Goal: Information Seeking & Learning: Learn about a topic

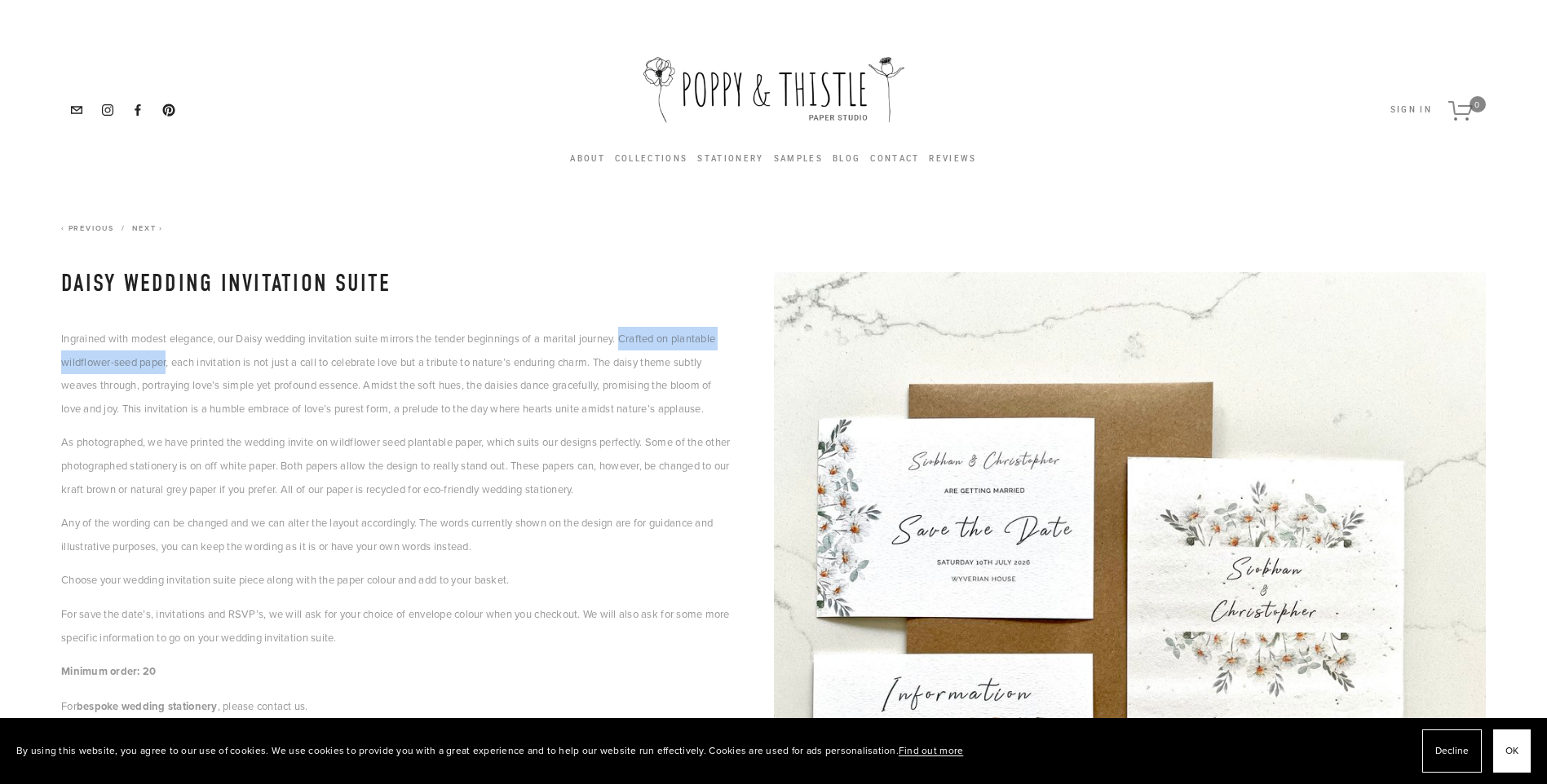
drag, startPoint x: 631, startPoint y: 336, endPoint x: 169, endPoint y: 371, distance: 463.3
click at [169, 371] on p "Ingrained with modest elegance, our Daisy wedding invitation suite mirrors the …" at bounding box center [397, 373] width 672 height 93
copy p "Crafted on plantable wildflower-seed paper"
click at [311, 212] on section "Collections Daisy Wedding Invitation Suite Previous Eucalyptus Wedding Invitati…" at bounding box center [773, 763] width 1531 height 1103
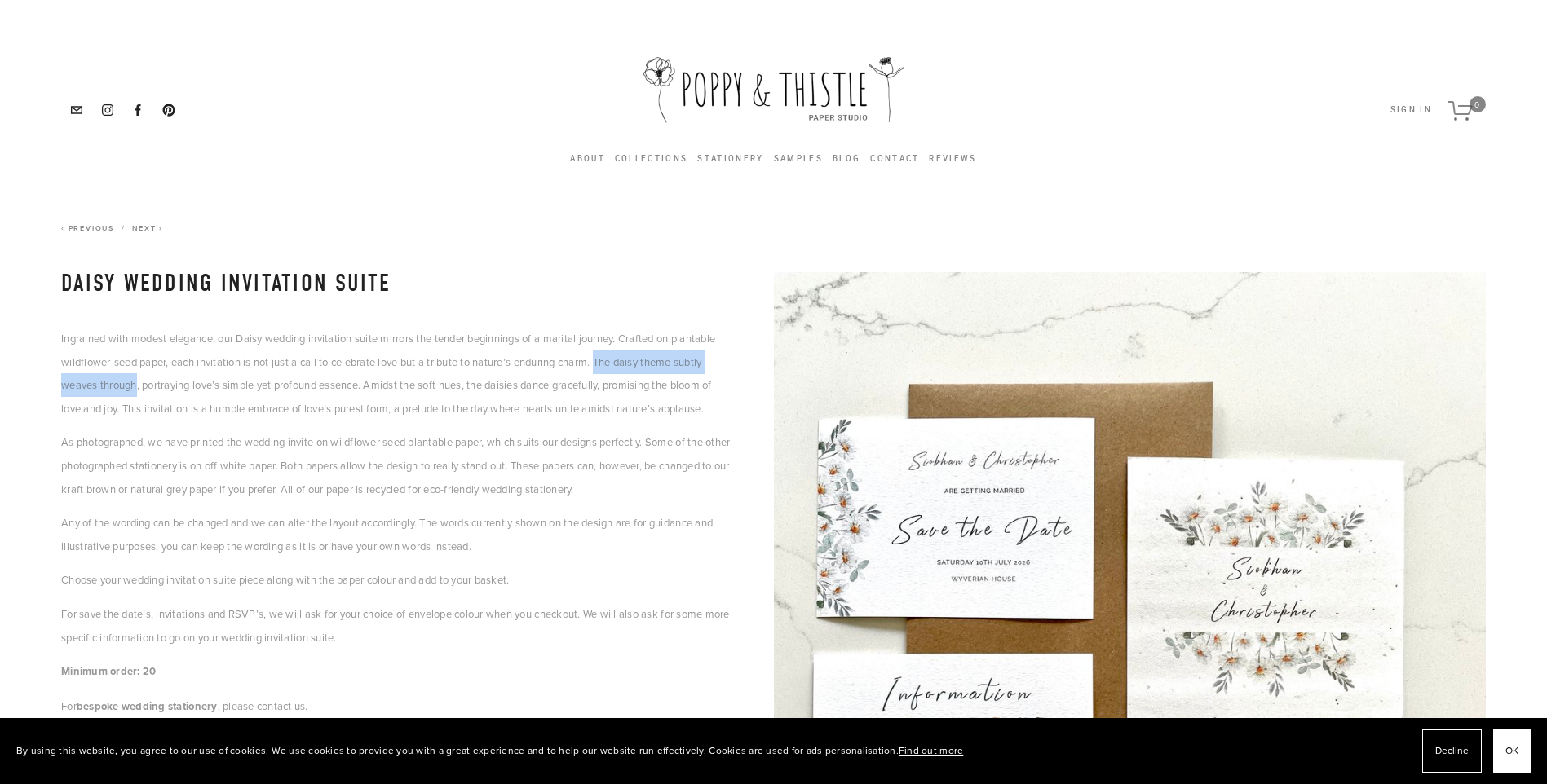
drag, startPoint x: 609, startPoint y: 361, endPoint x: 136, endPoint y: 382, distance: 473.5
click at [136, 382] on p "Ingrained with modest elegance, our Daisy wedding invitation suite mirrors the …" at bounding box center [397, 373] width 672 height 93
drag, startPoint x: 136, startPoint y: 382, endPoint x: 107, endPoint y: 382, distance: 29.0
copy p "The daisy theme subtly weaves through"
click at [382, 422] on div "Ingrained with modest elegance, our Daisy wedding invitation suite mirrors the …" at bounding box center [397, 523] width 672 height 392
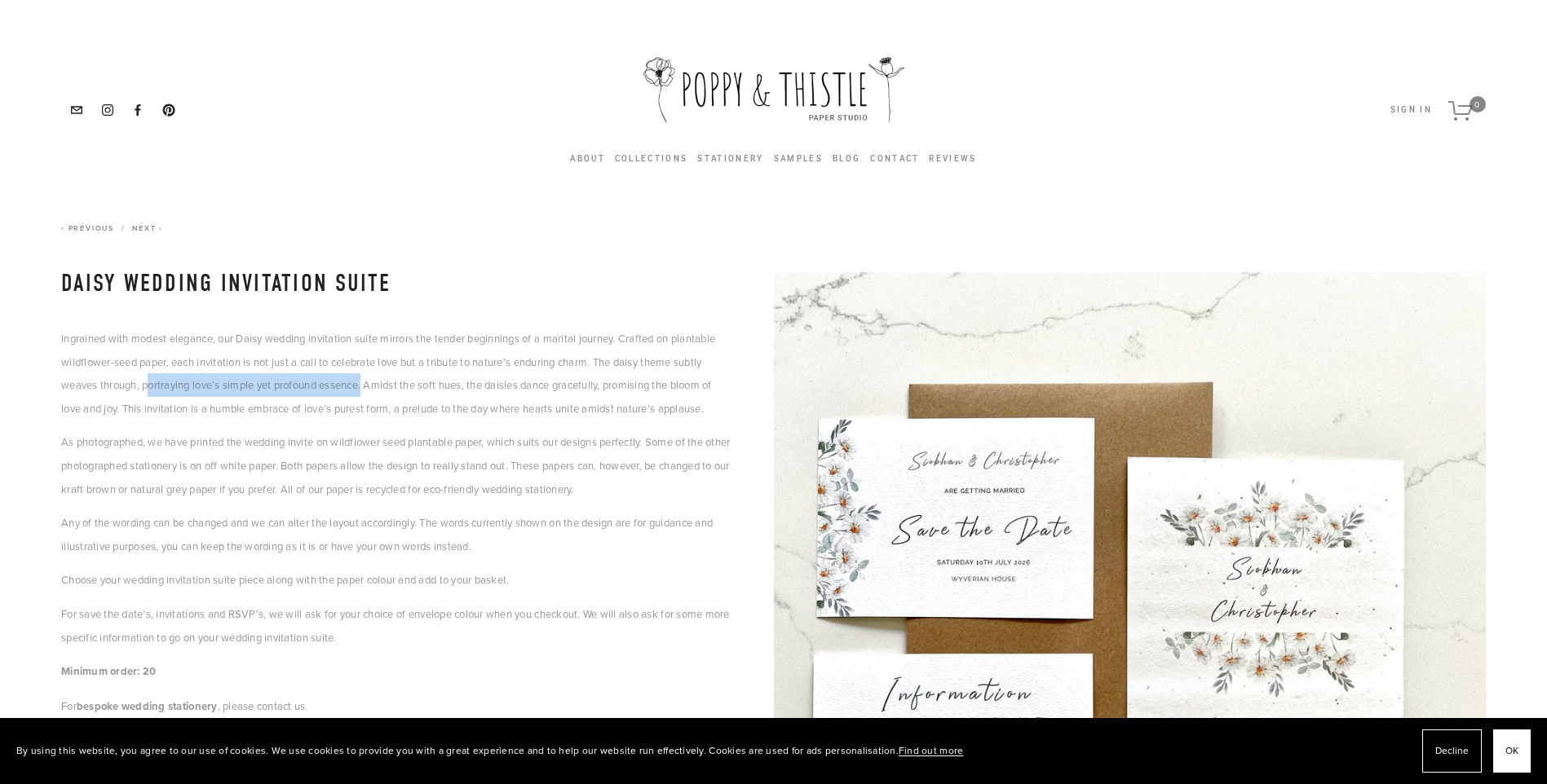
drag, startPoint x: 152, startPoint y: 385, endPoint x: 370, endPoint y: 388, distance: 218.0
click at [370, 388] on p "Ingrained with modest elegance, our Daisy wedding invitation suite mirrors the …" at bounding box center [397, 373] width 672 height 93
drag, startPoint x: 370, startPoint y: 388, endPoint x: 322, endPoint y: 418, distance: 56.6
click at [348, 419] on p "Ingrained with modest elegance, our Daisy wedding invitation suite mirrors the …" at bounding box center [397, 373] width 672 height 93
drag, startPoint x: 136, startPoint y: 387, endPoint x: 372, endPoint y: 389, distance: 236.0
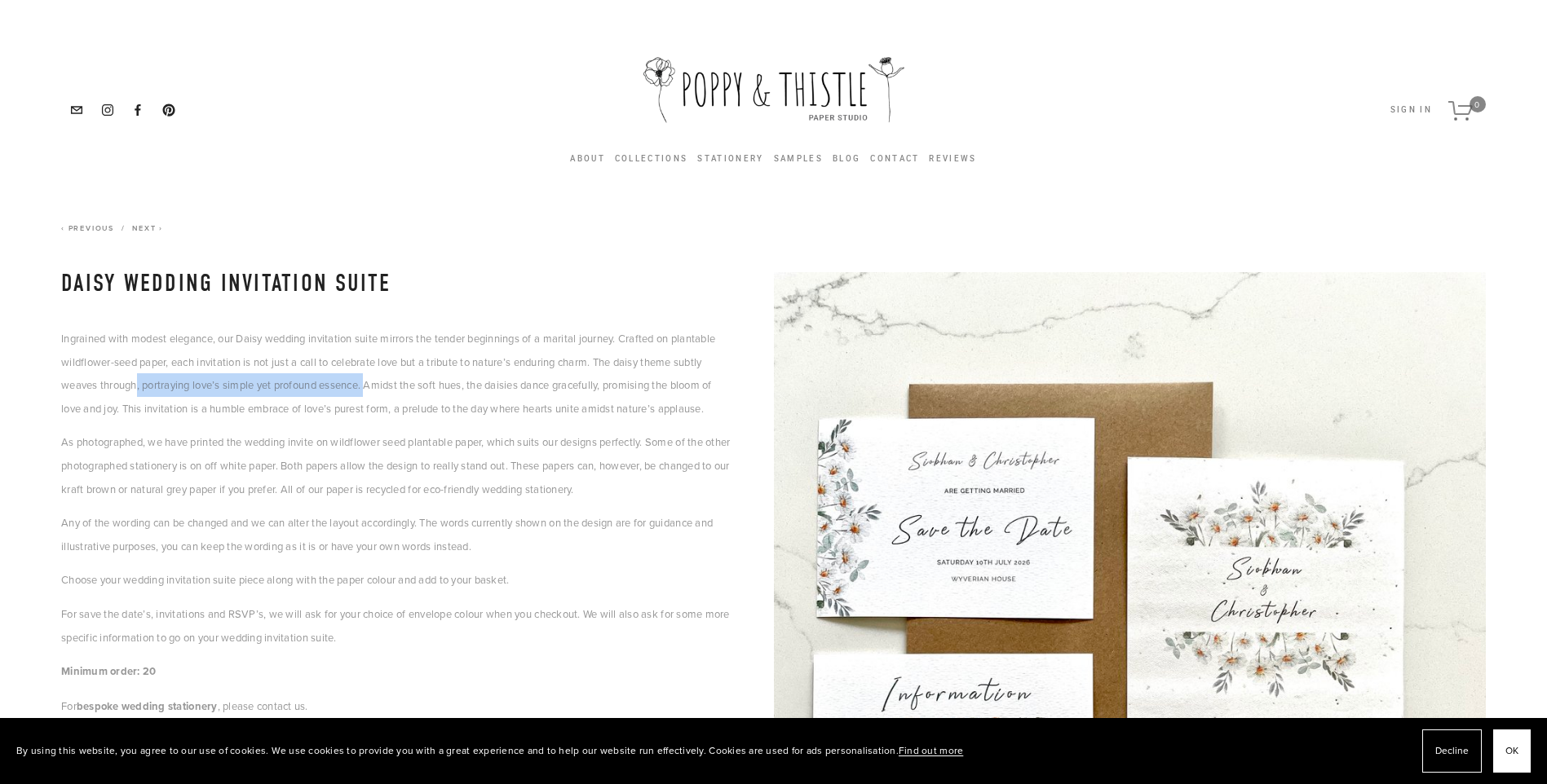
click at [372, 389] on p "Ingrained with modest elegance, our Daisy wedding invitation suite mirrors the …" at bounding box center [397, 373] width 672 height 93
copy p ", portraying love’s simple yet profound essence."
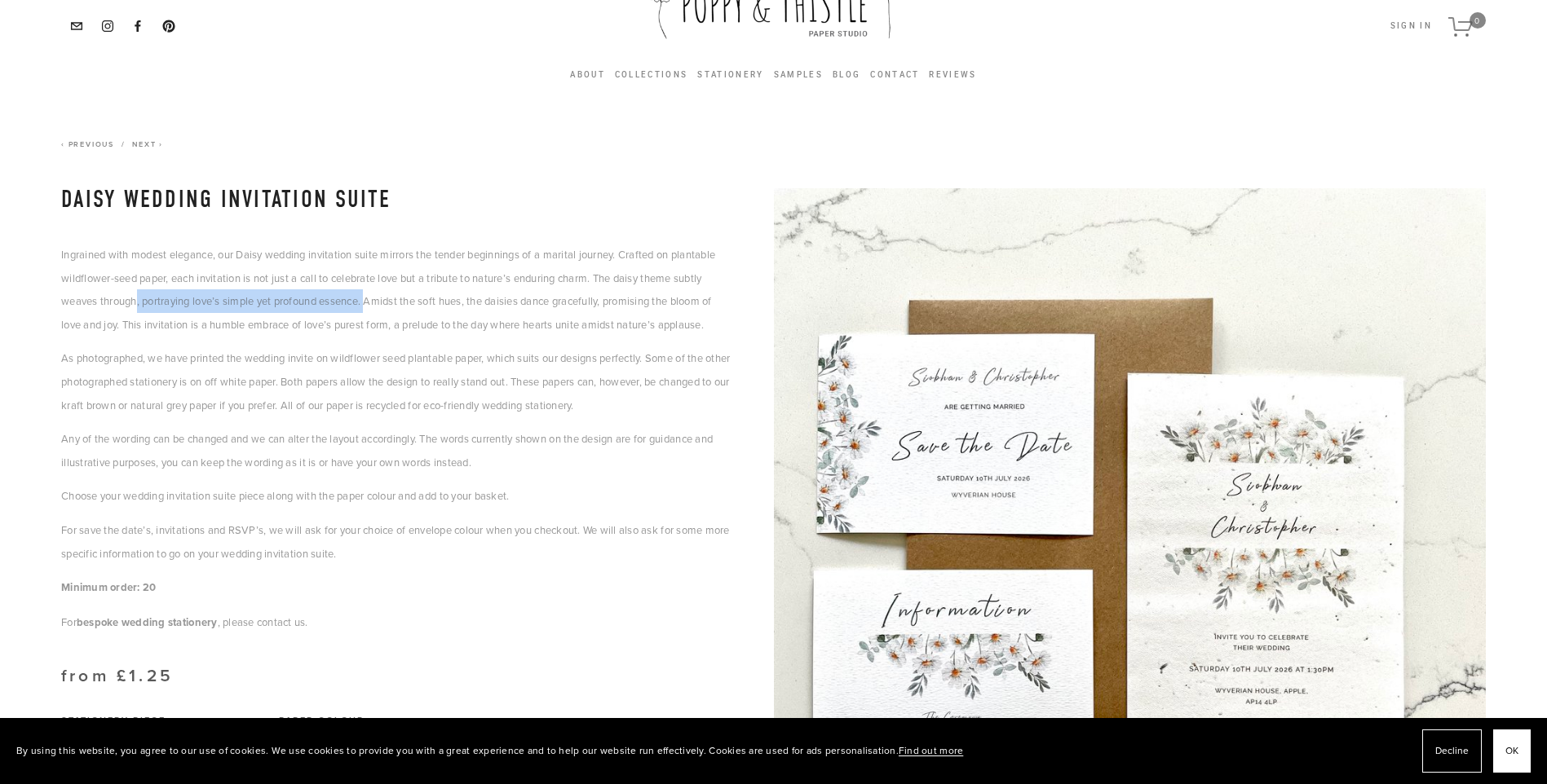
scroll to position [163, 0]
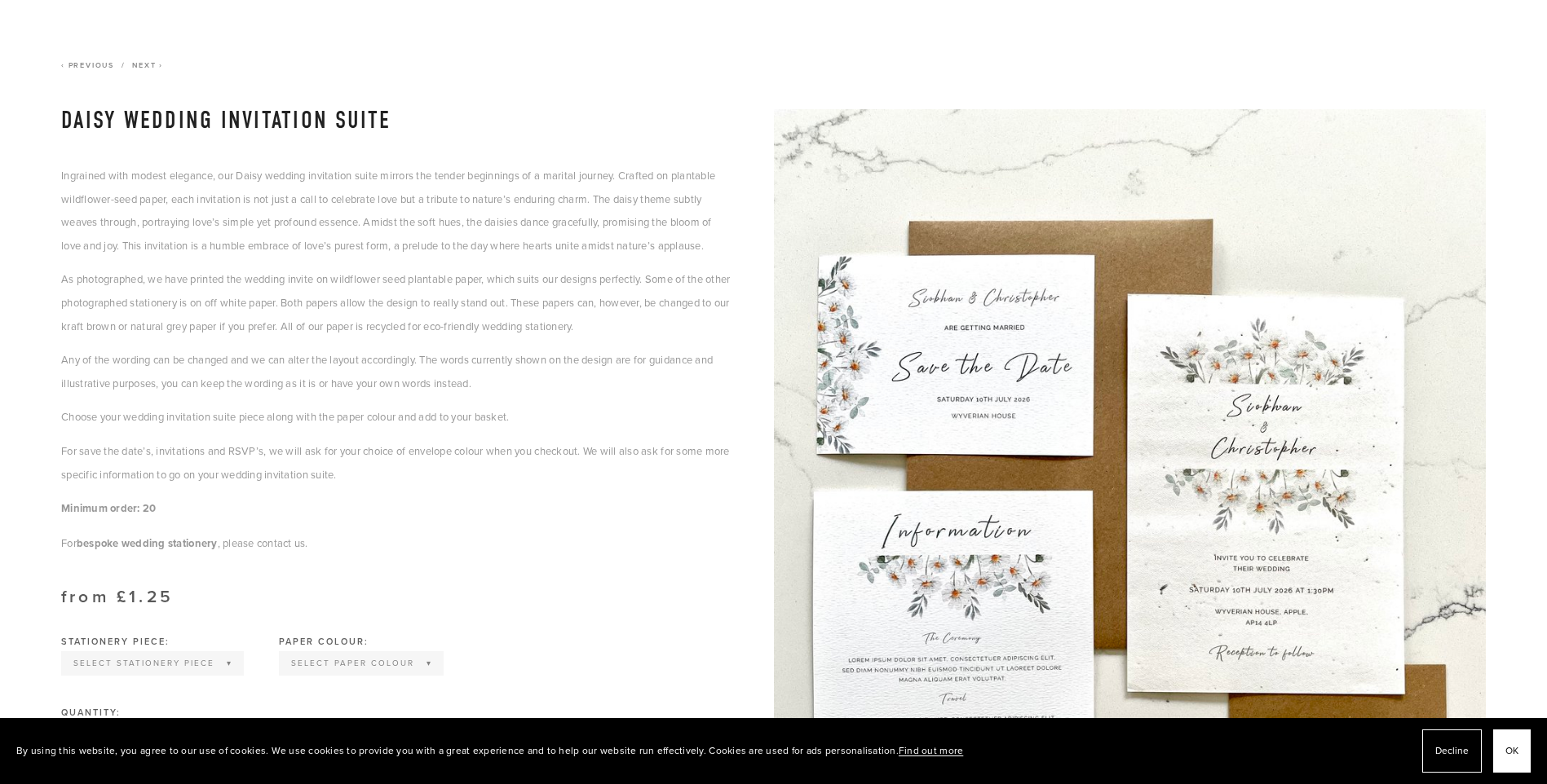
click at [558, 518] on p "Minimum order: 20" at bounding box center [397, 508] width 672 height 24
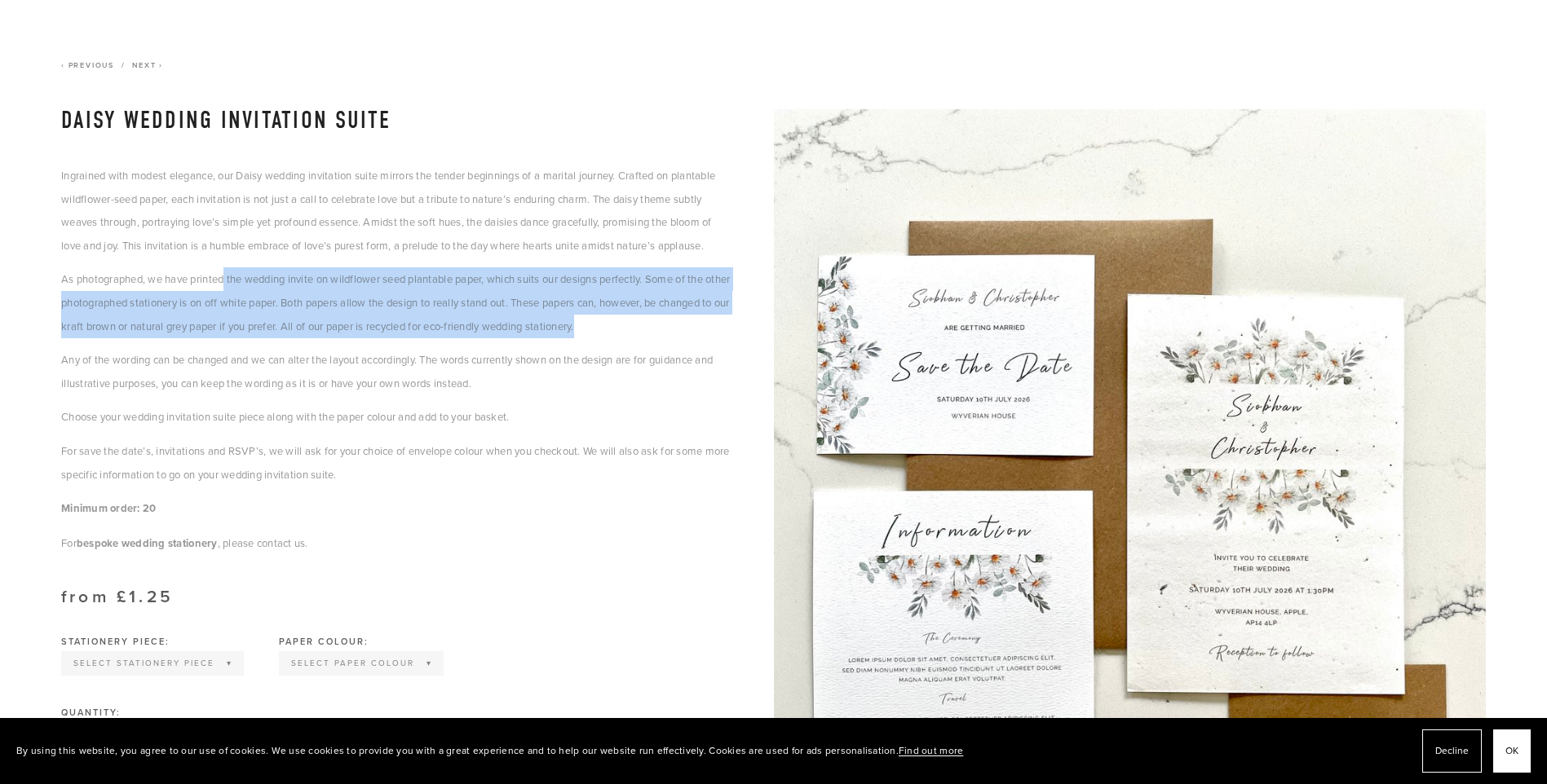
drag, startPoint x: 228, startPoint y: 279, endPoint x: 667, endPoint y: 322, distance: 441.1
click at [667, 322] on p "As photographed, we have printed the wedding invite on wildflower seed plantabl…" at bounding box center [397, 302] width 672 height 70
click at [573, 324] on p "As photographed, we have printed the wedding invite on wildflower seed plantabl…" at bounding box center [397, 302] width 672 height 70
click at [572, 324] on p "As photographed, we have printed the wedding invite on wildflower seed plantabl…" at bounding box center [397, 302] width 672 height 70
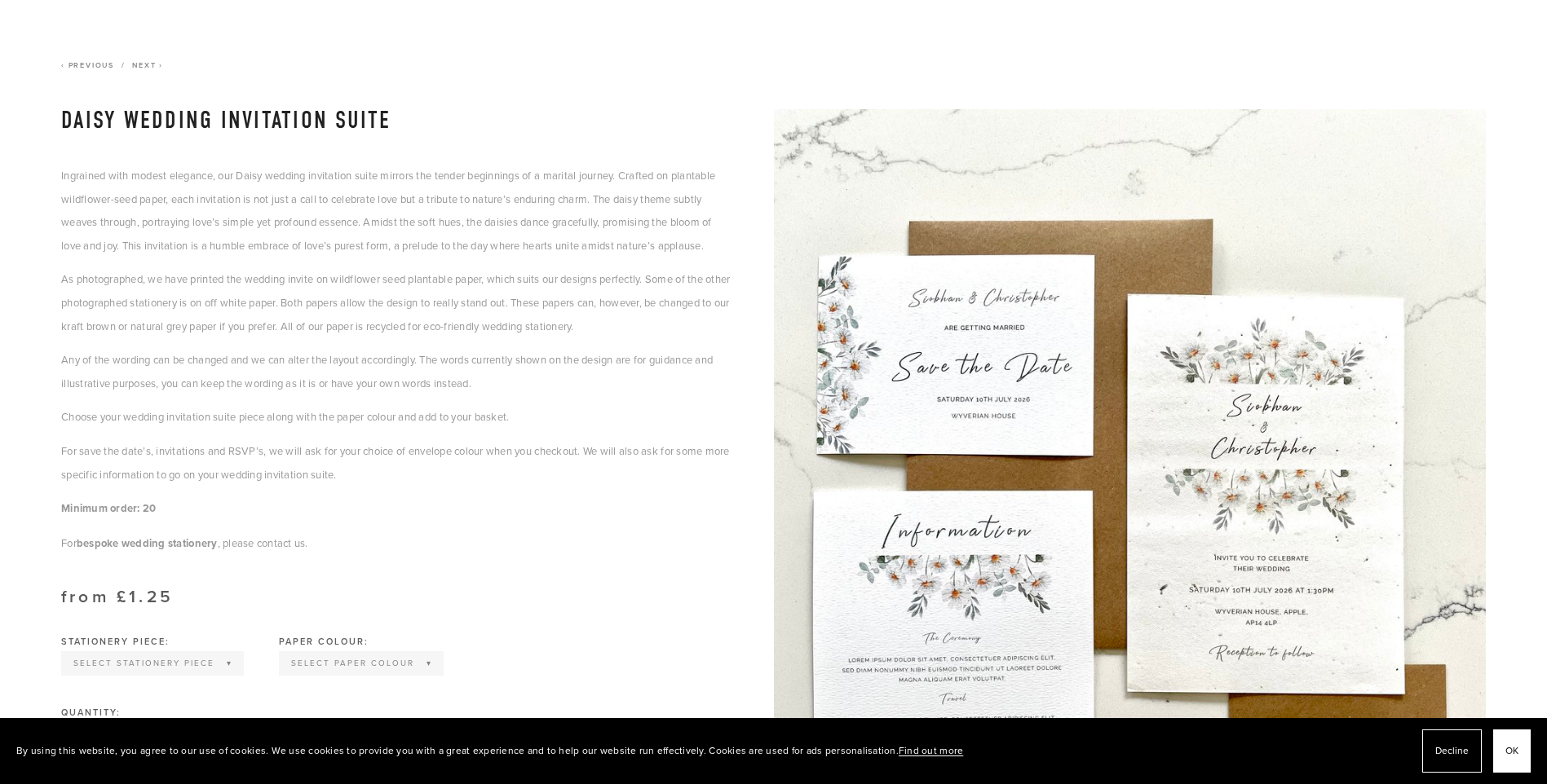
click at [680, 339] on div "Ingrained with modest elegance, our Daisy wedding invitation suite mirrors the …" at bounding box center [397, 360] width 672 height 392
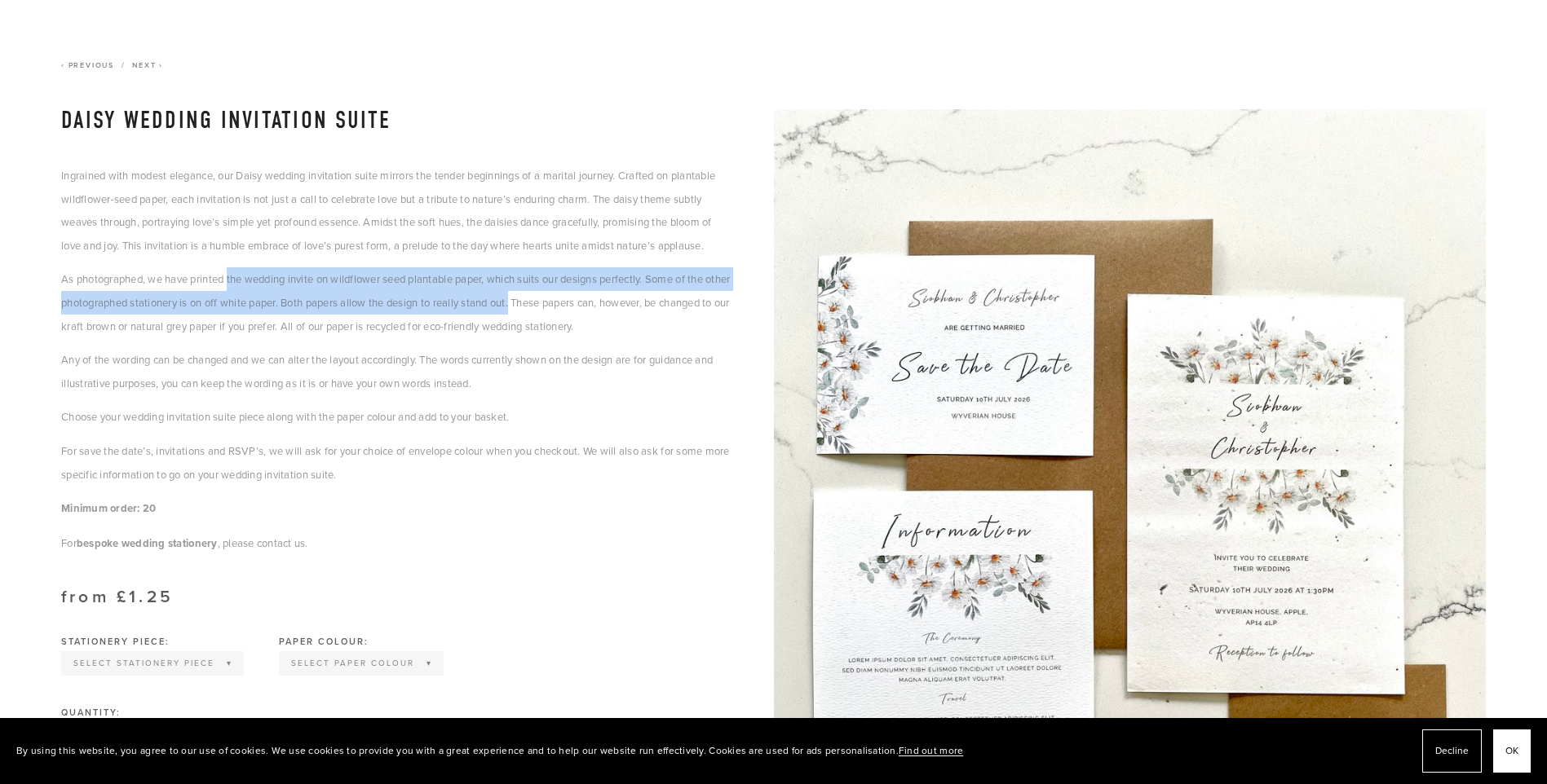
drag, startPoint x: 231, startPoint y: 278, endPoint x: 551, endPoint y: 310, distance: 321.6
click at [551, 310] on p "As photographed, we have printed the wedding invite on wildflower seed plantabl…" at bounding box center [397, 302] width 672 height 70
drag, startPoint x: 551, startPoint y: 310, endPoint x: 488, endPoint y: 289, distance: 66.4
copy p "the wedding invite on wildflower seed plantable paper, which suits our designs …"
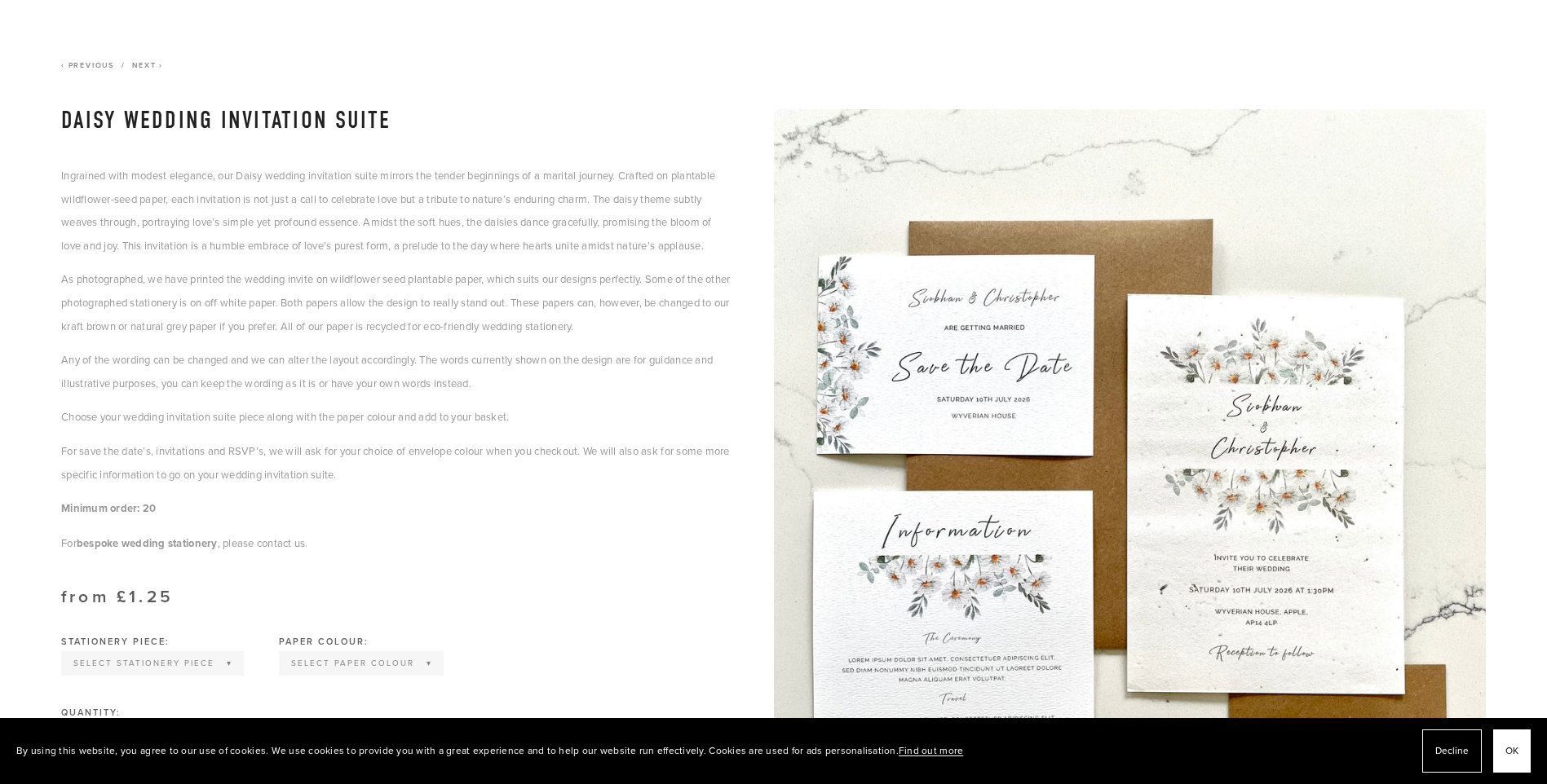
drag, startPoint x: 524, startPoint y: 556, endPoint x: 470, endPoint y: 495, distance: 81.5
click at [524, 555] on p "For bespoke wedding stationery , please contact us." at bounding box center [397, 543] width 672 height 24
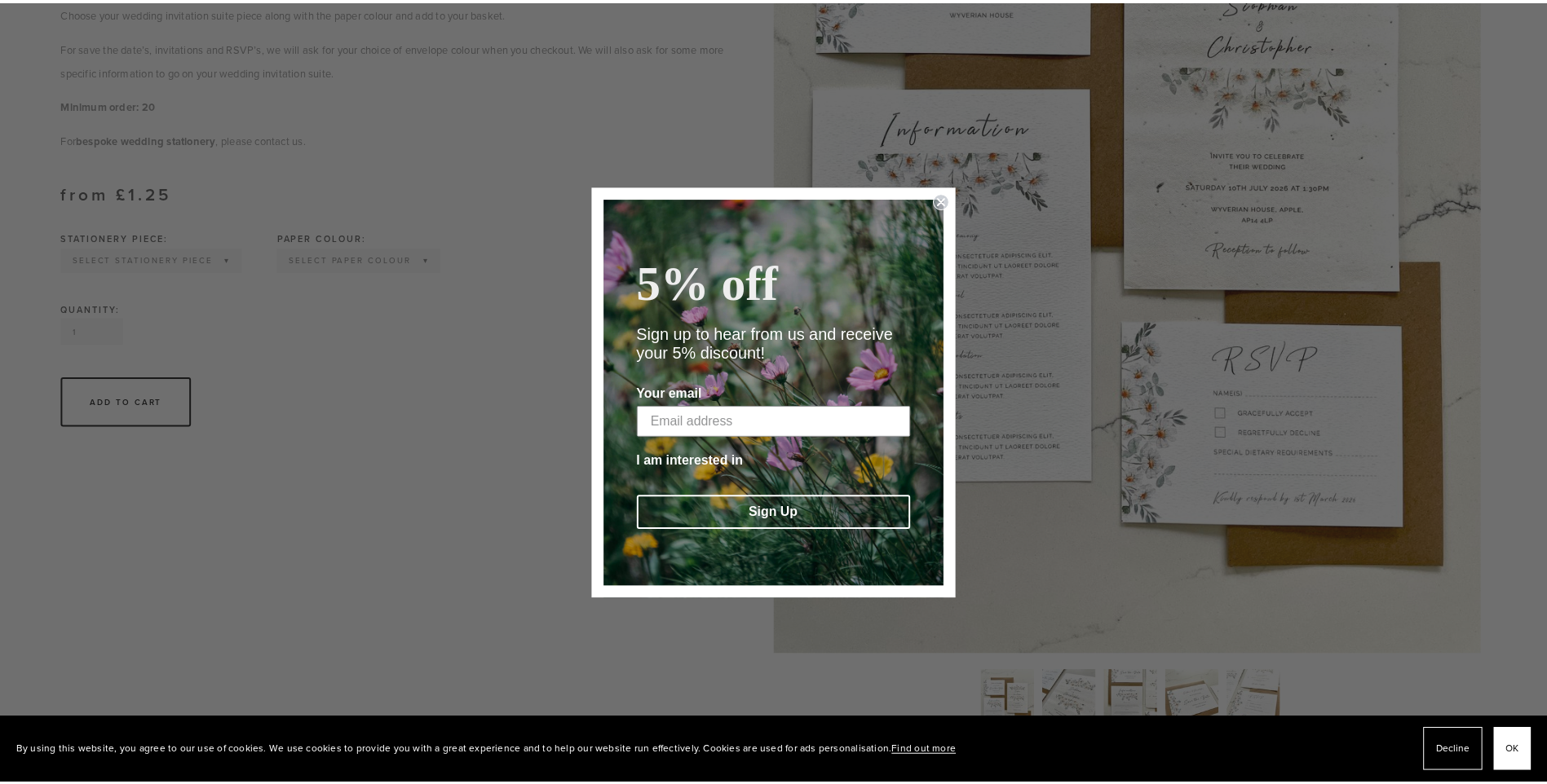
scroll to position [571, 0]
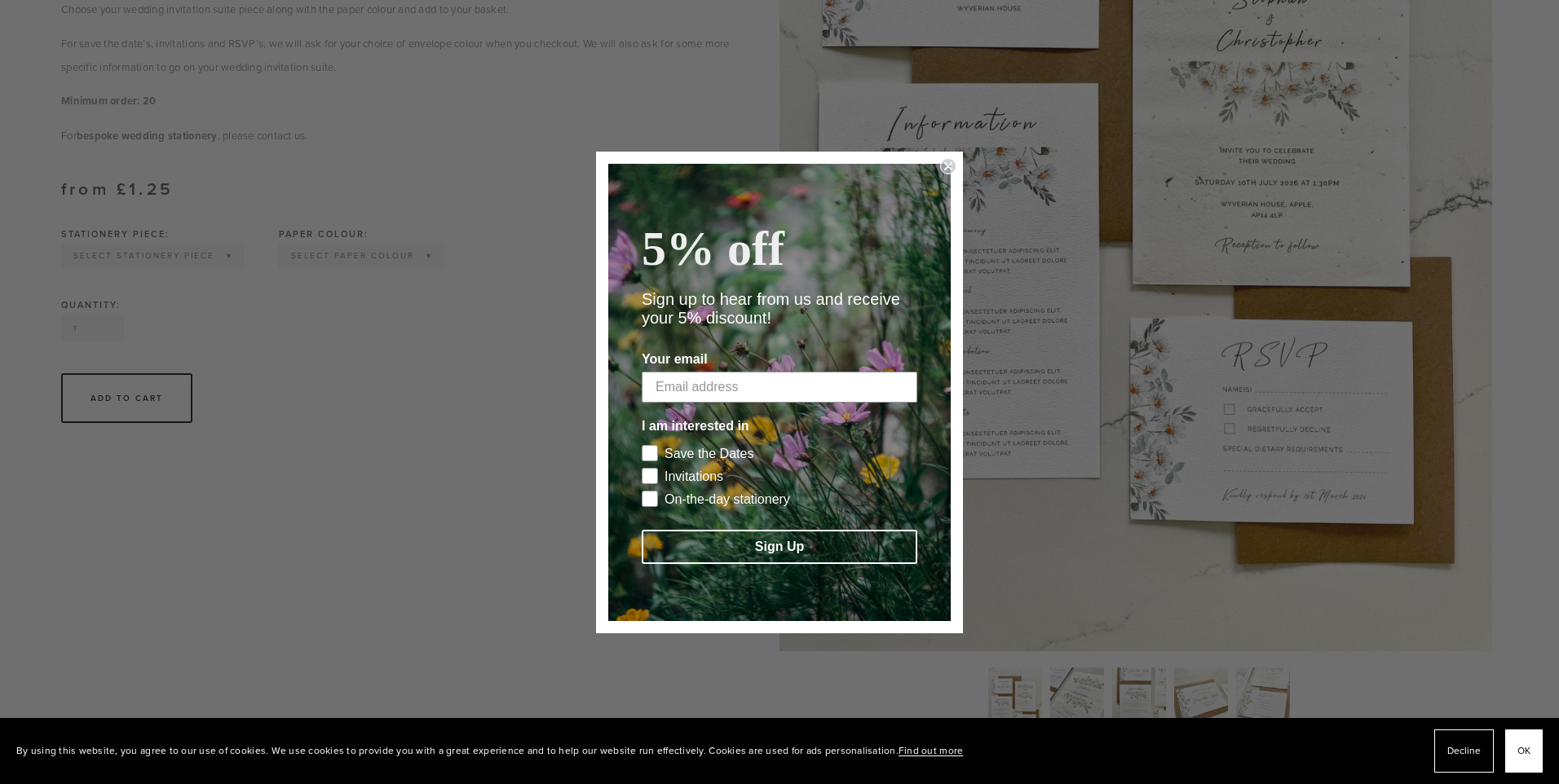
click at [952, 158] on circle "Close dialog" at bounding box center [948, 166] width 15 height 15
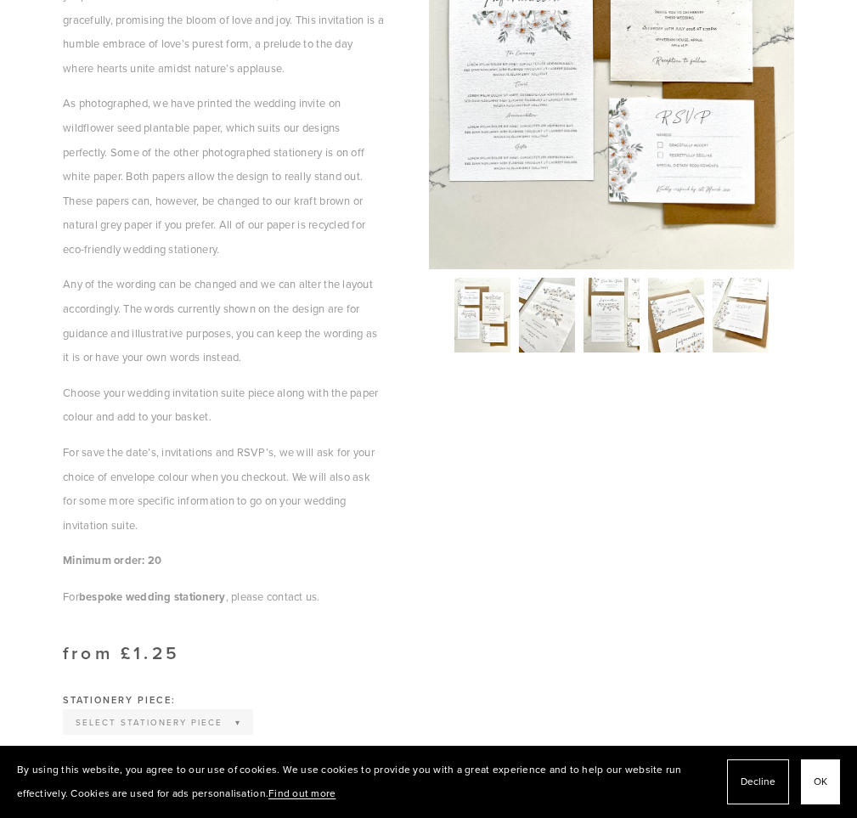
scroll to position [506, 0]
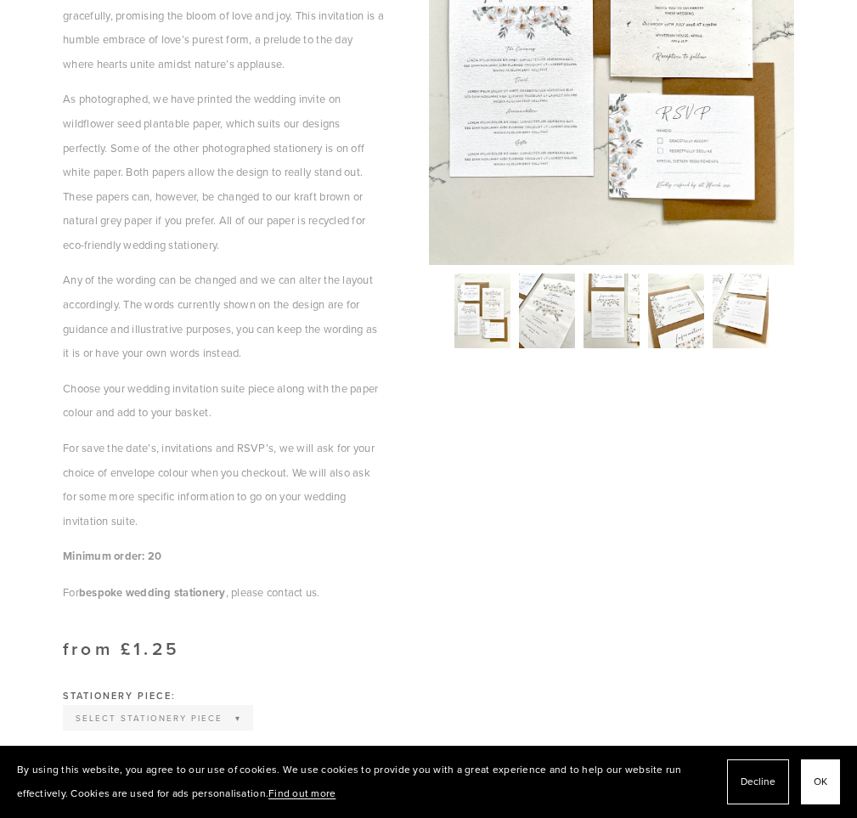
click at [499, 477] on section "Daisy Wedding Invitation Suite Daisy Wedding Invitation Suite from £1.25 Any of…" at bounding box center [428, 388] width 731 height 1223
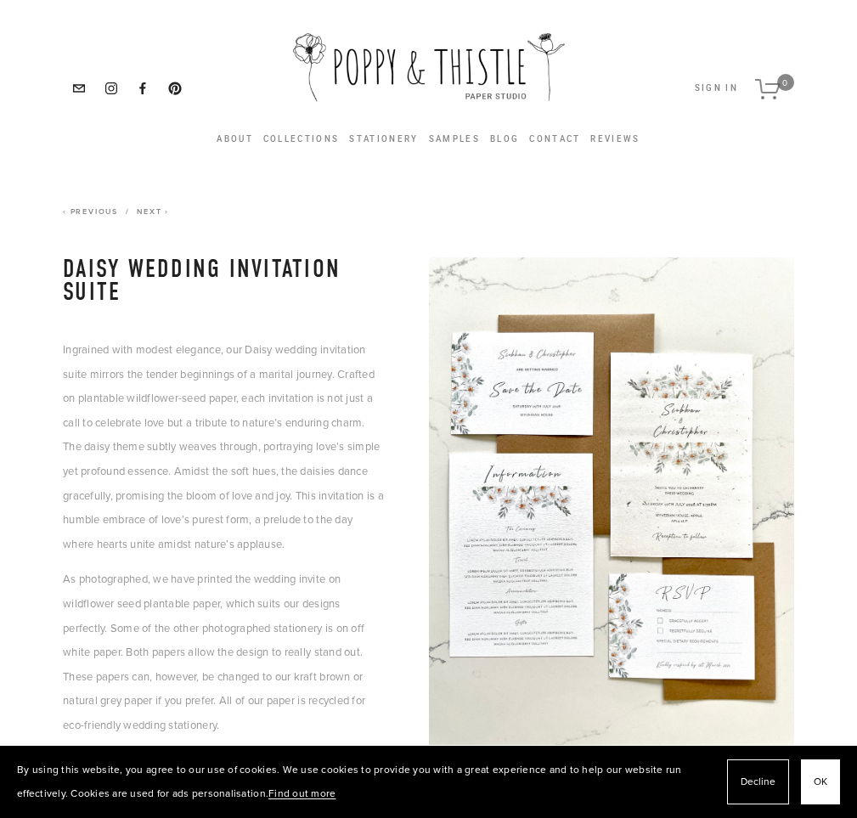
scroll to position [0, 0]
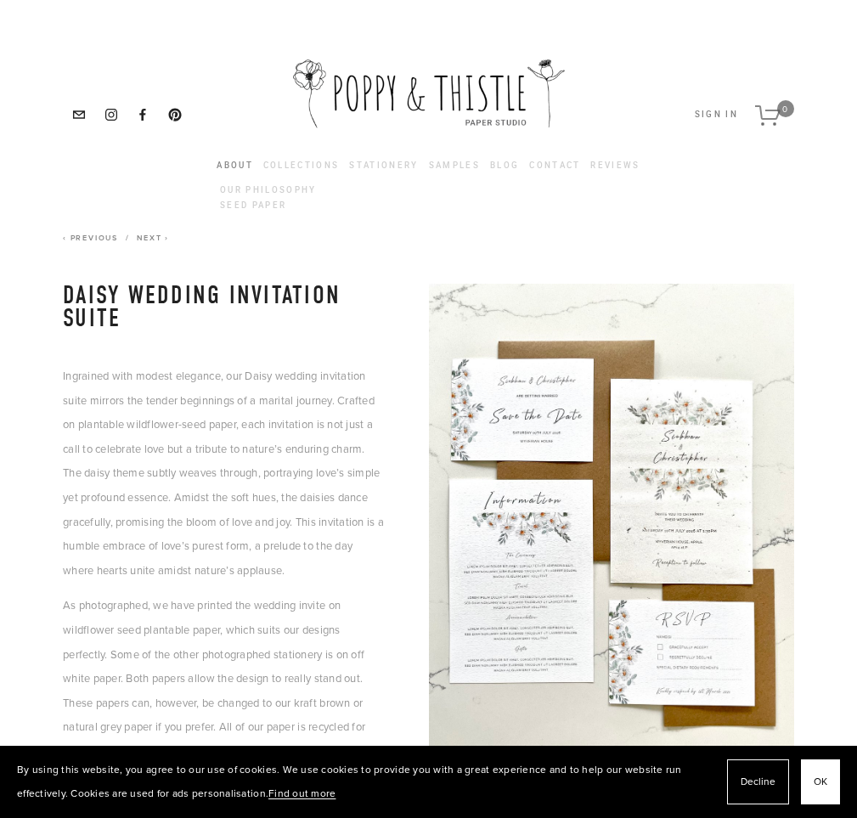
click at [232, 167] on link "About" at bounding box center [235, 165] width 37 height 9
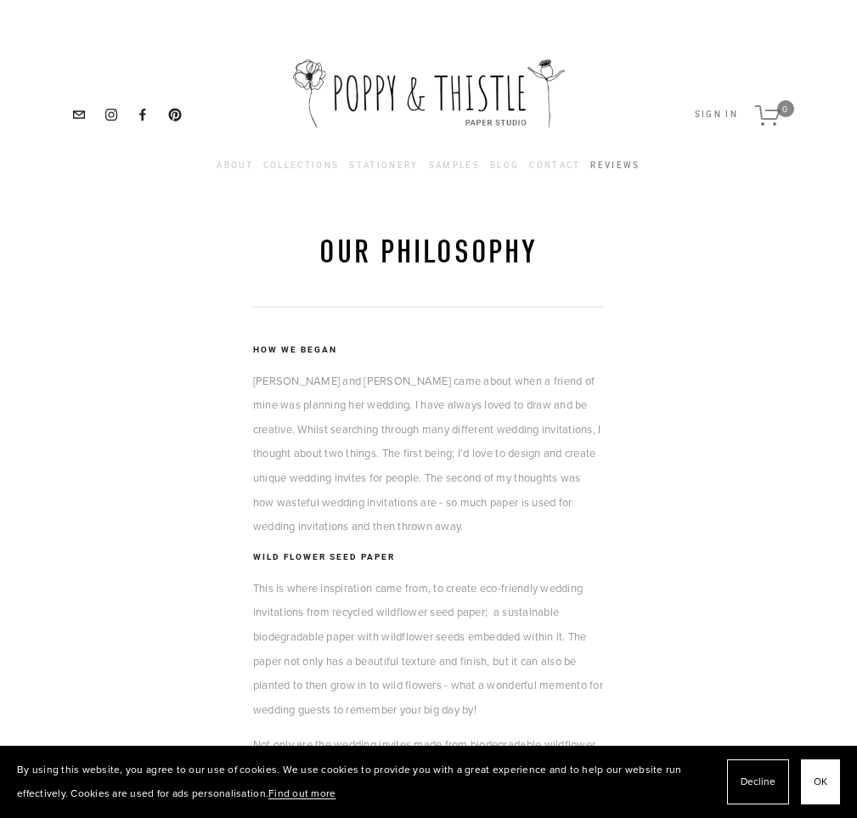
click at [618, 171] on link "Reviews" at bounding box center [614, 165] width 49 height 19
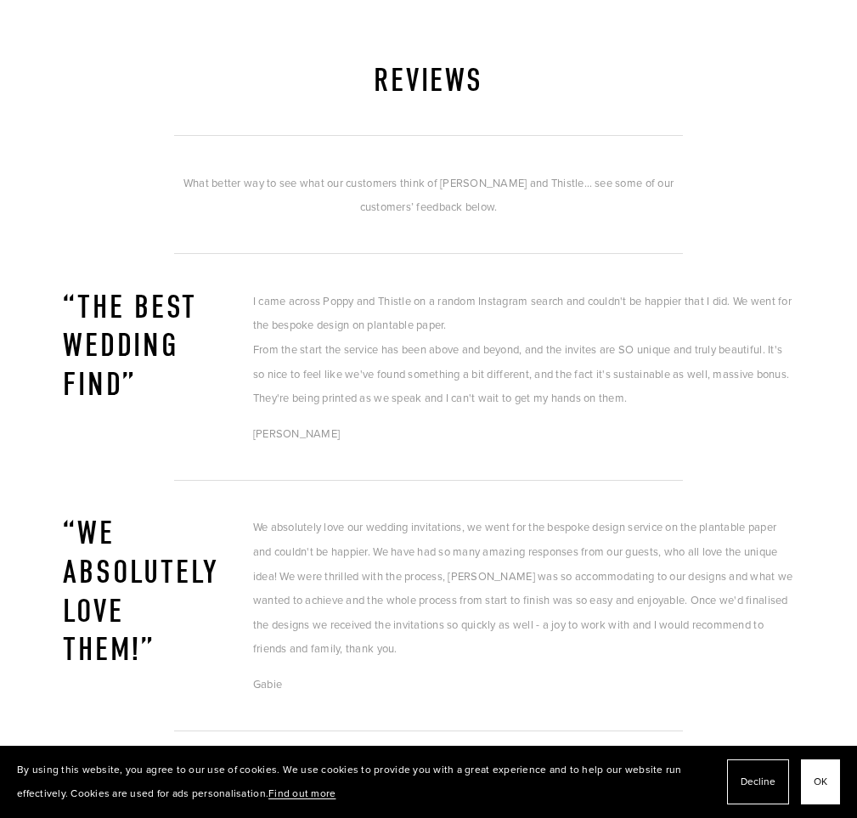
scroll to position [85, 0]
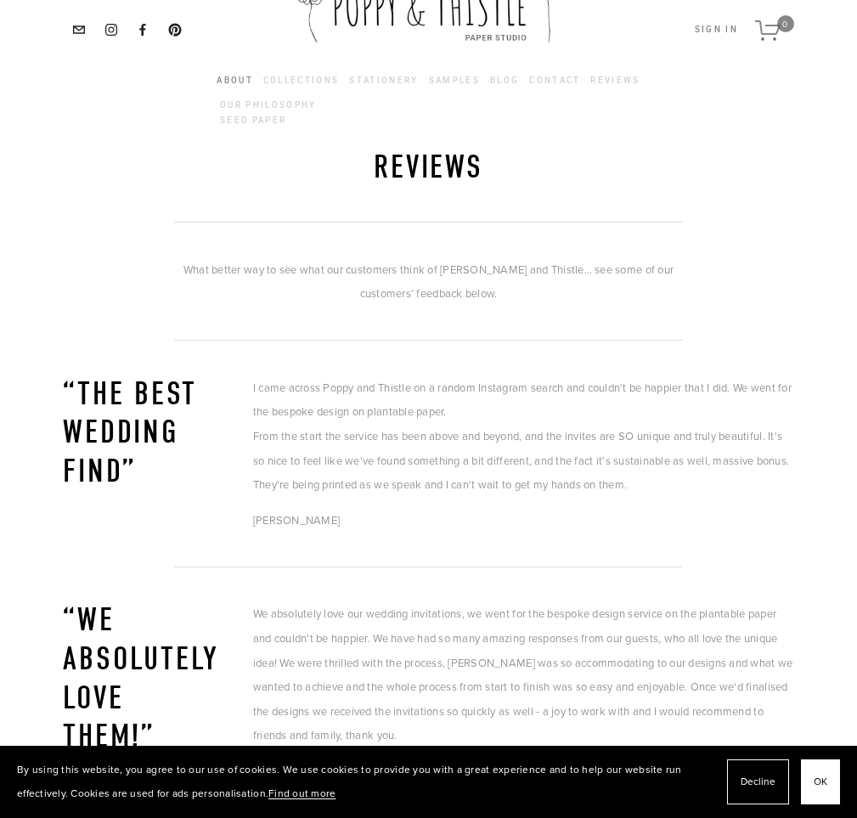
click at [238, 79] on link "About" at bounding box center [235, 80] width 37 height 9
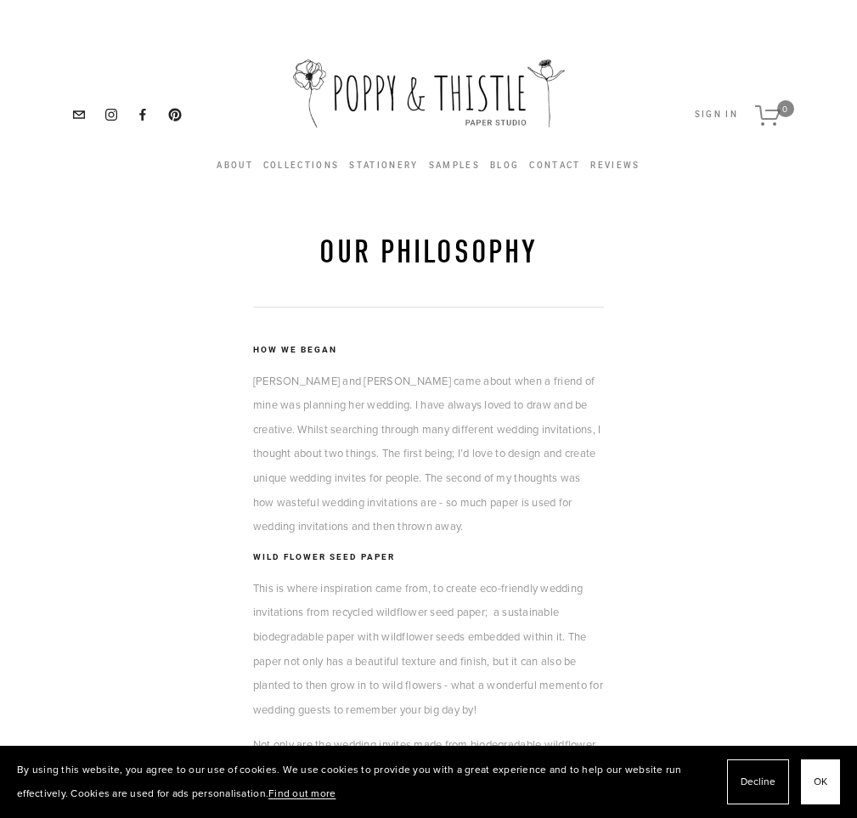
scroll to position [85, 0]
click at [239, 162] on link "About" at bounding box center [235, 165] width 37 height 9
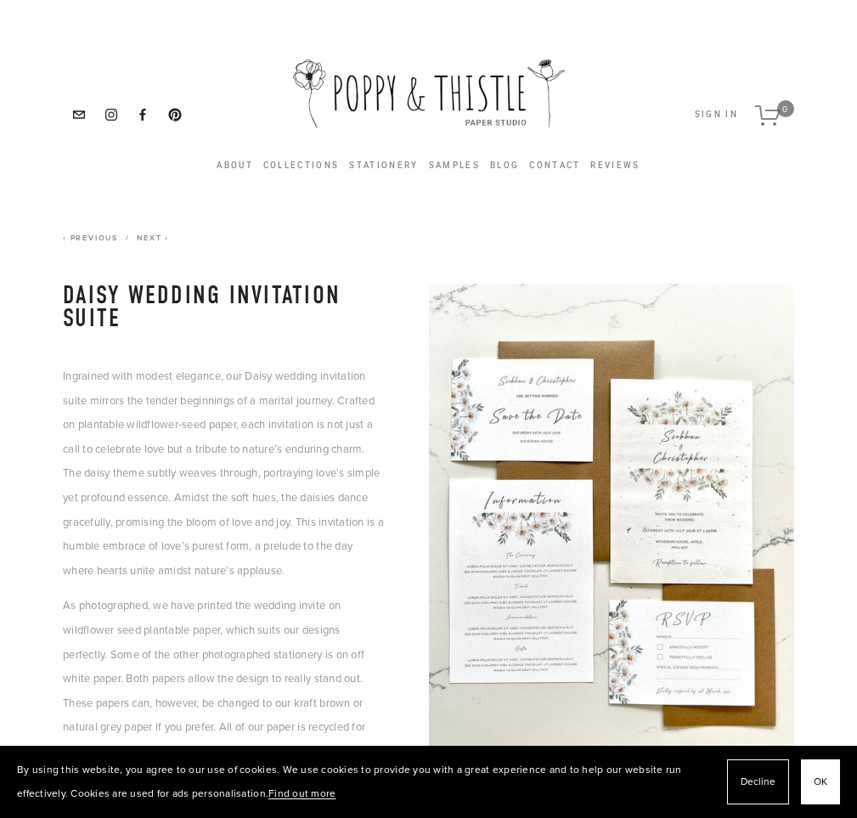
click at [822, 779] on span "OK" at bounding box center [821, 782] width 14 height 25
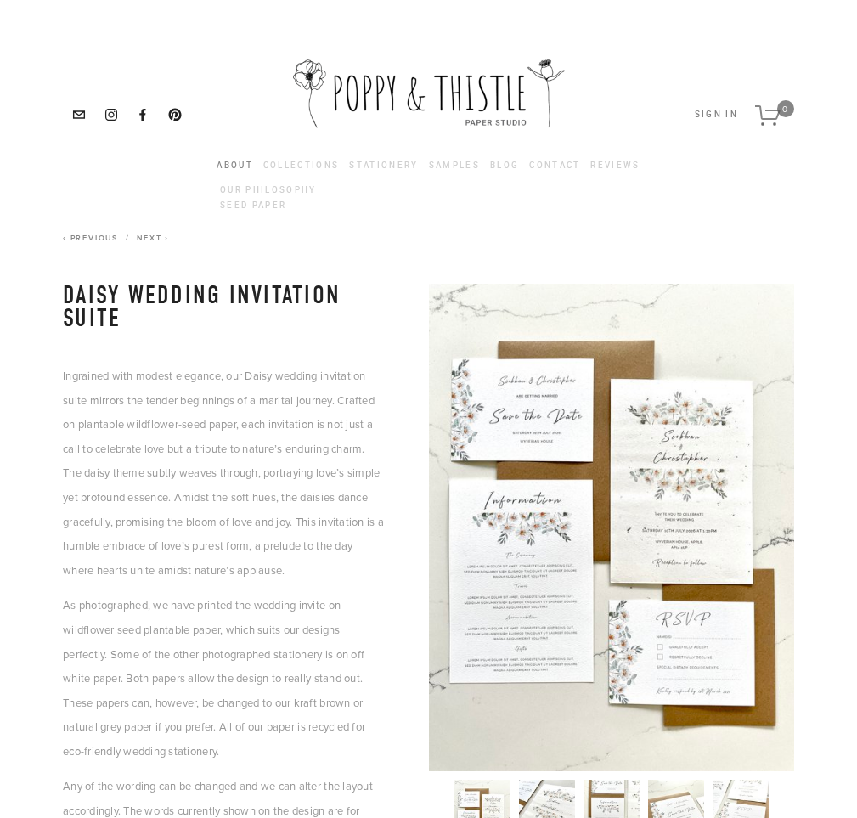
click at [242, 166] on link "About" at bounding box center [235, 165] width 37 height 9
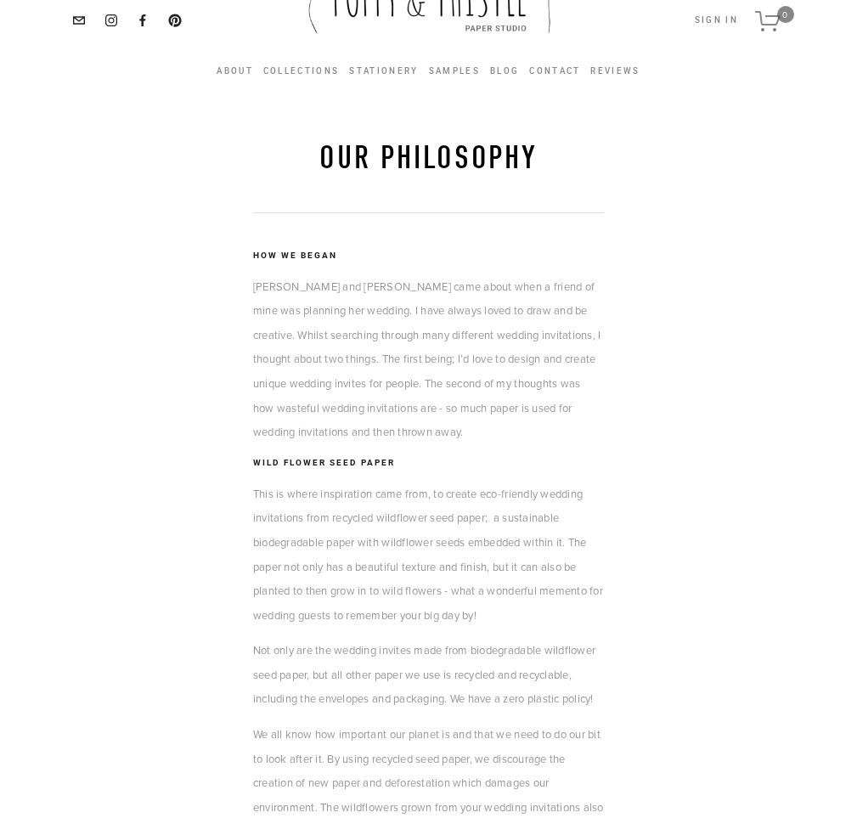
scroll to position [85, 0]
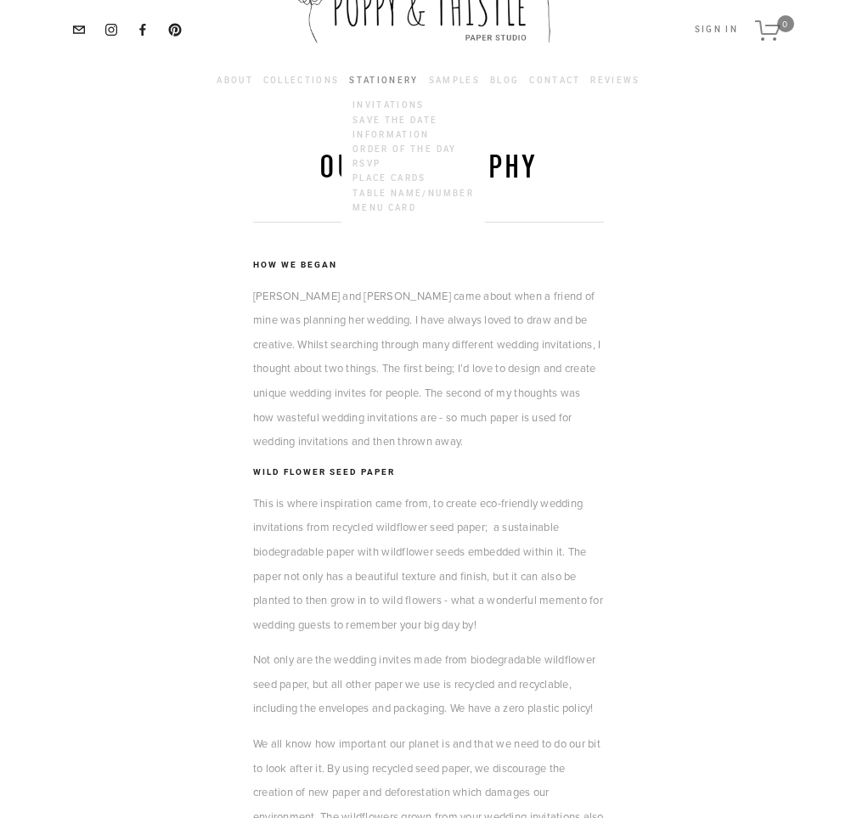
click at [398, 82] on link "Stationery" at bounding box center [383, 80] width 69 height 9
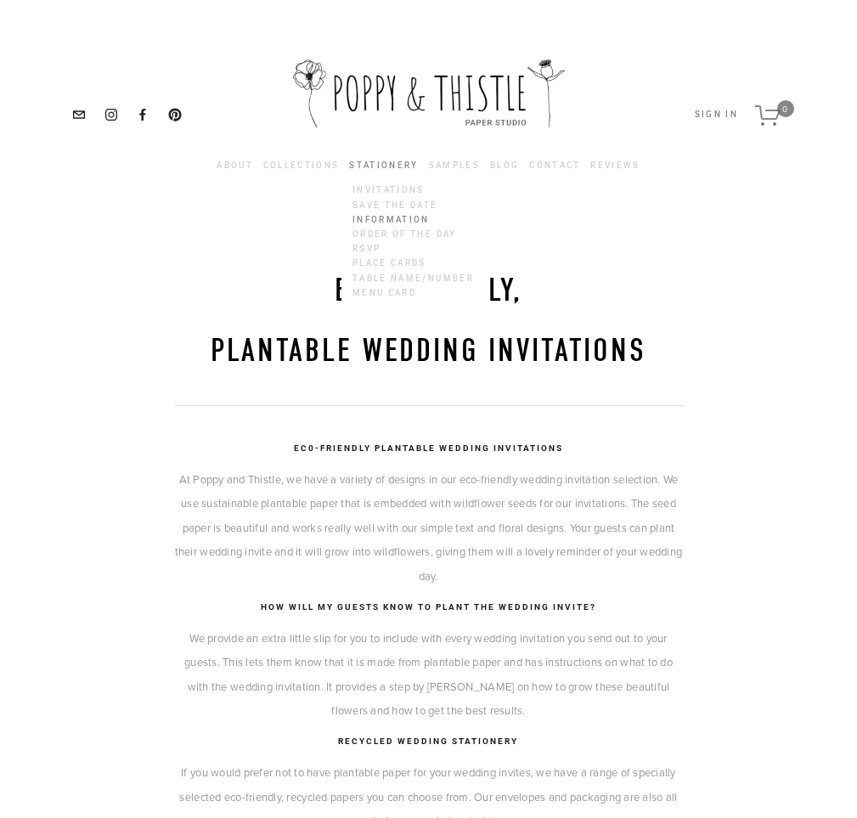
click at [401, 223] on link "Information" at bounding box center [412, 219] width 127 height 14
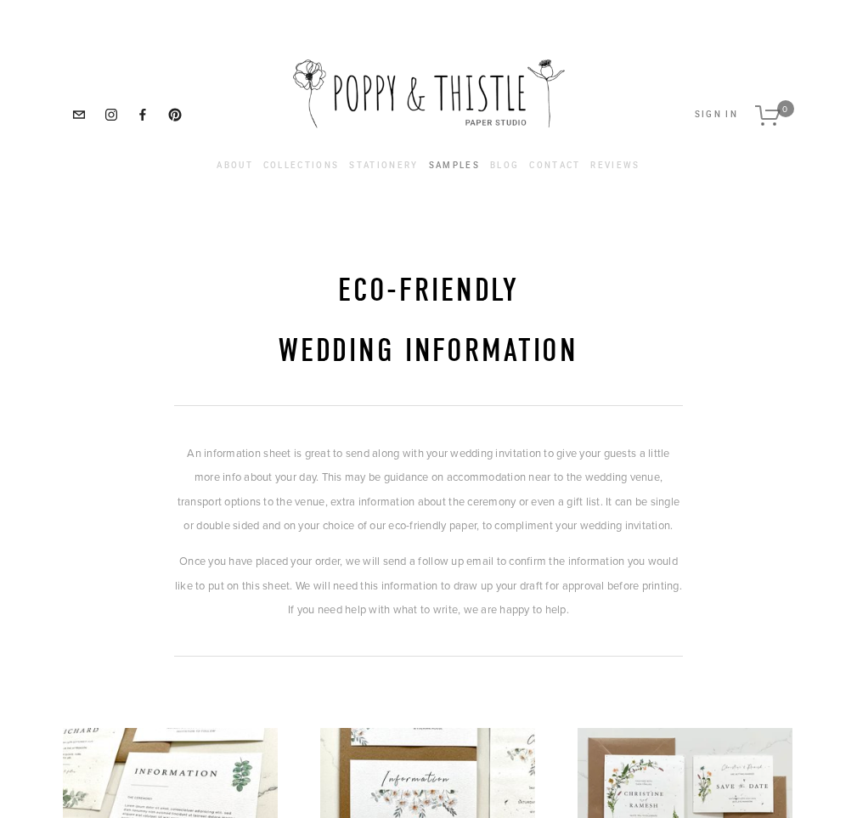
click at [468, 162] on link "Samples" at bounding box center [454, 165] width 51 height 19
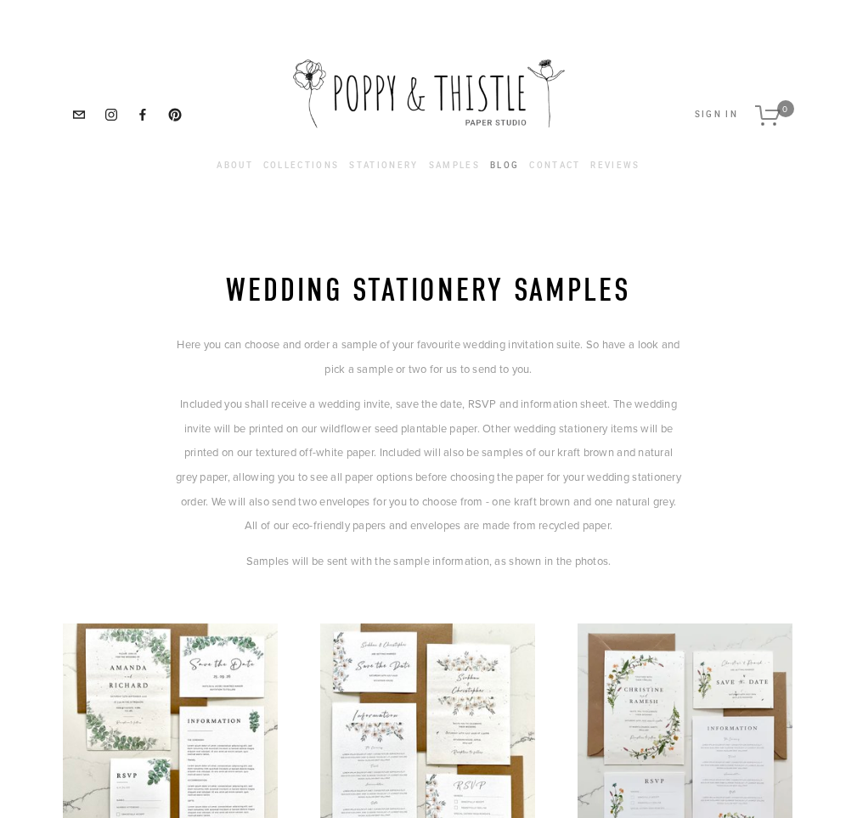
click at [508, 166] on link "Blog" at bounding box center [504, 165] width 29 height 19
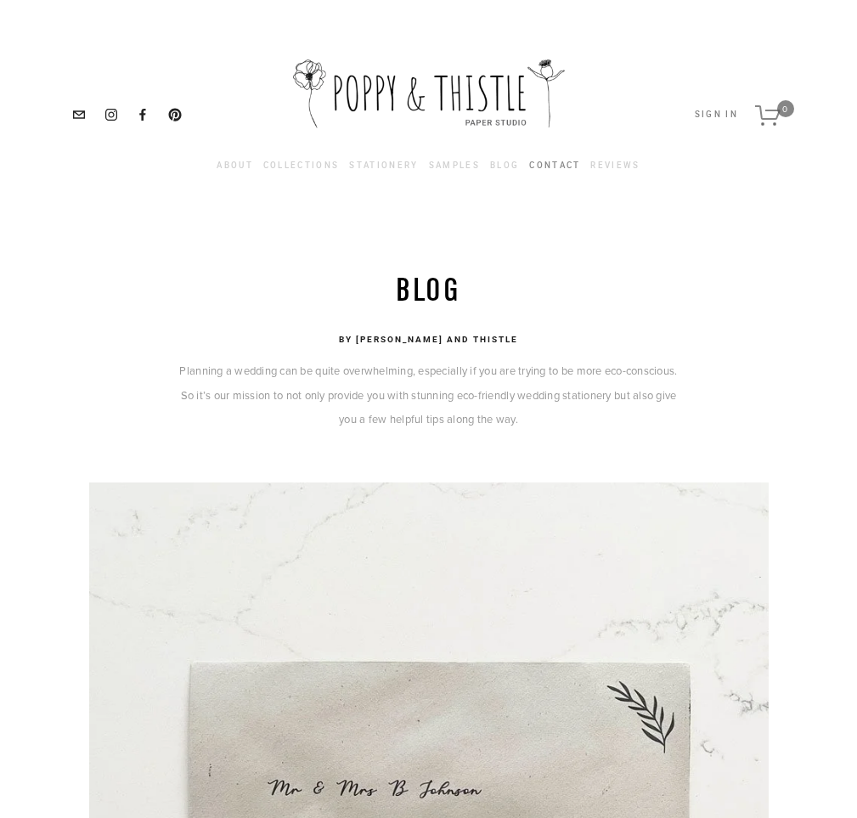
click at [540, 164] on link "Contact" at bounding box center [554, 165] width 51 height 19
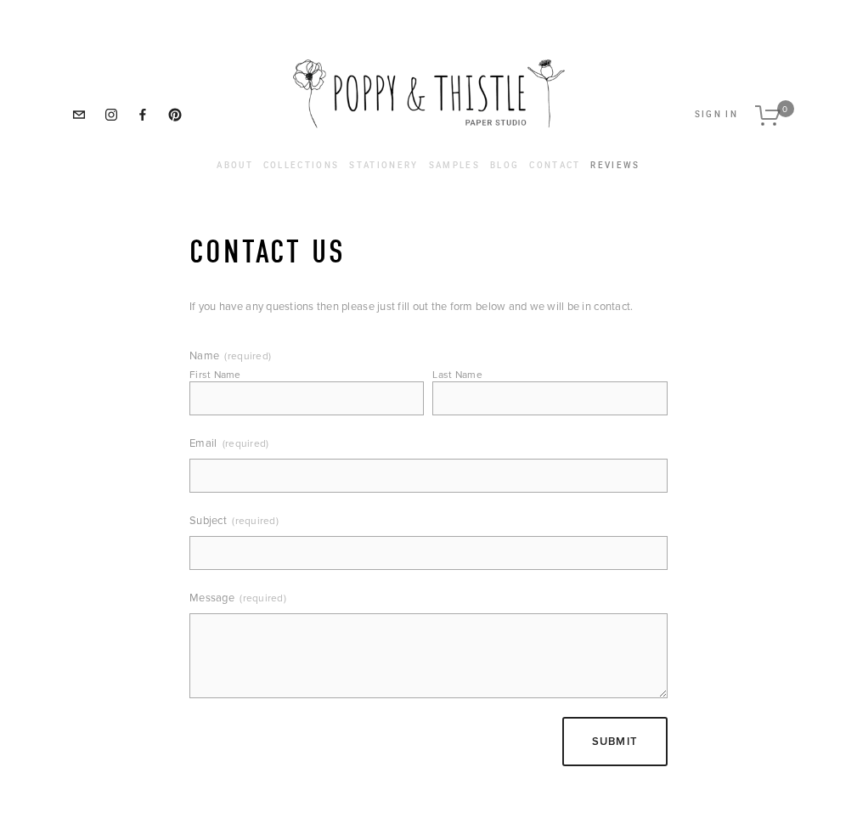
click at [616, 167] on link "Reviews" at bounding box center [614, 165] width 49 height 19
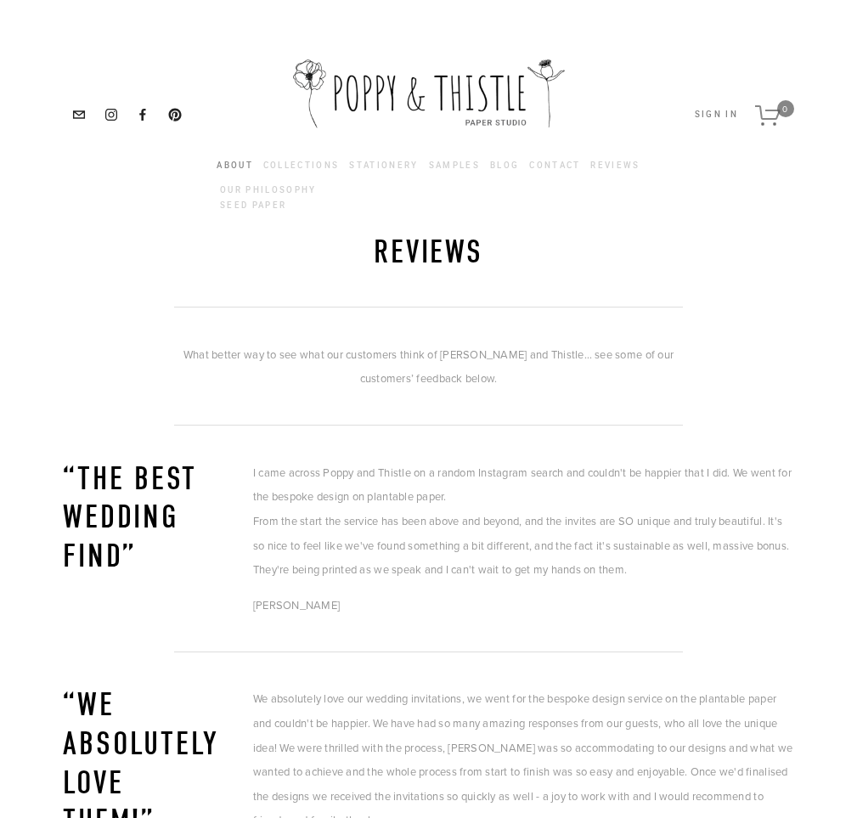
click at [239, 166] on link "About" at bounding box center [235, 165] width 37 height 9
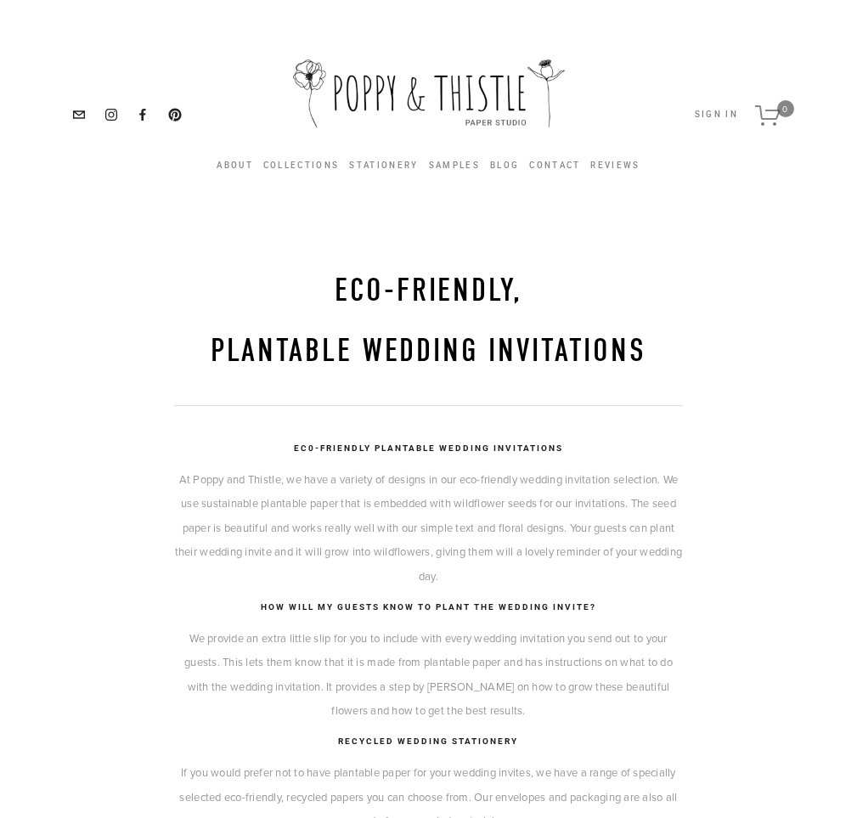
scroll to position [85, 0]
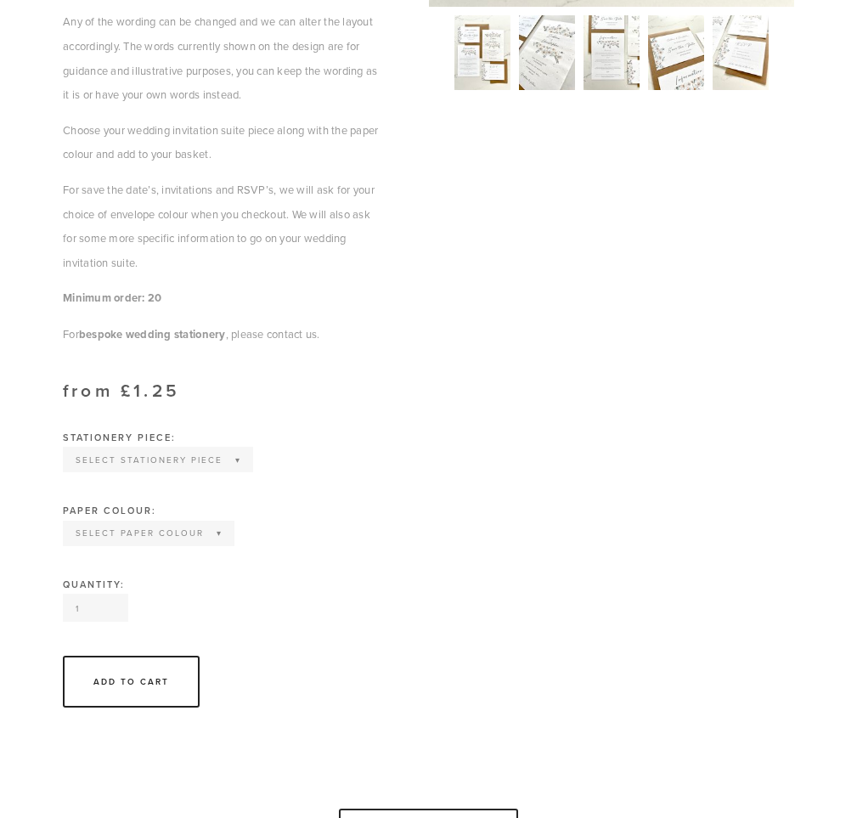
scroll to position [850, 0]
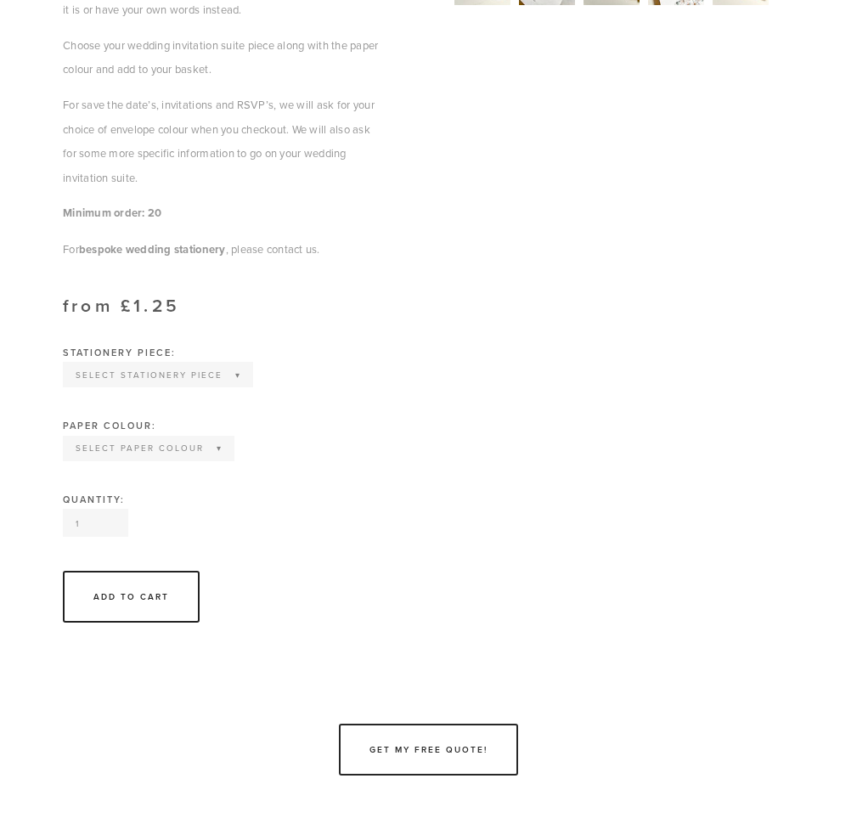
click at [232, 374] on select "Select Stationery piece Invitation Save the Date RSVP Information Order of Serv…" at bounding box center [158, 375] width 187 height 22
click at [214, 450] on select "Select Paper colour Wildflower Seed paper Off white Kraft Brown Natural Grey" at bounding box center [149, 449] width 168 height 22
click at [215, 448] on select "Select Paper colour Wildflower Seed paper Off white Kraft Brown Natural Grey" at bounding box center [149, 449] width 168 height 22
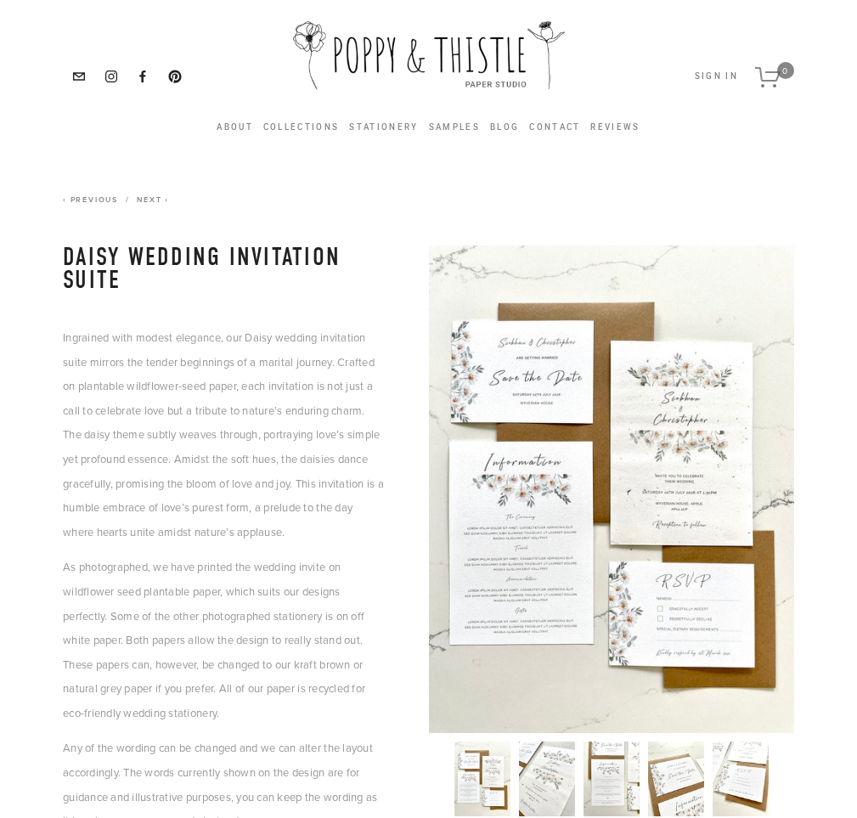
scroll to position [0, 0]
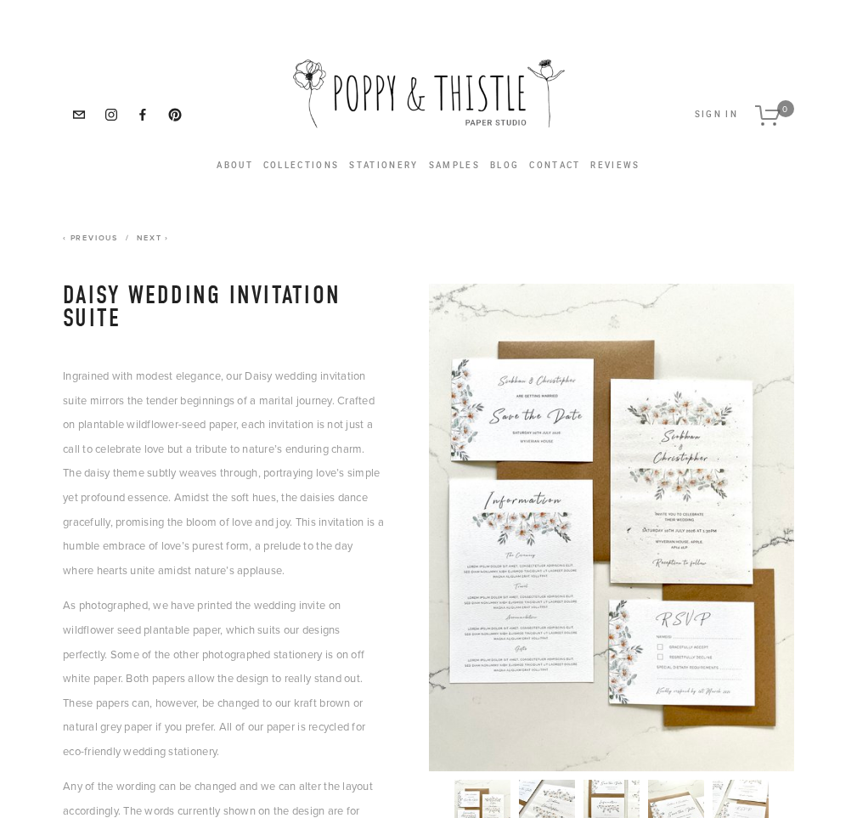
click at [161, 241] on span "Next" at bounding box center [149, 237] width 25 height 11
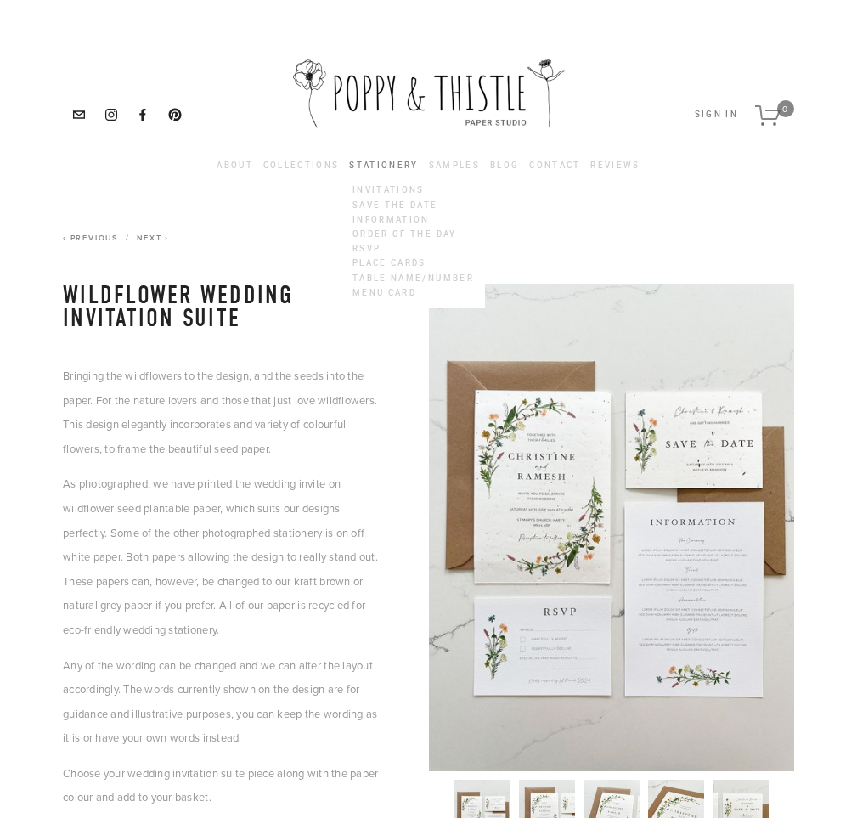
click at [377, 167] on link "Stationery" at bounding box center [383, 165] width 69 height 9
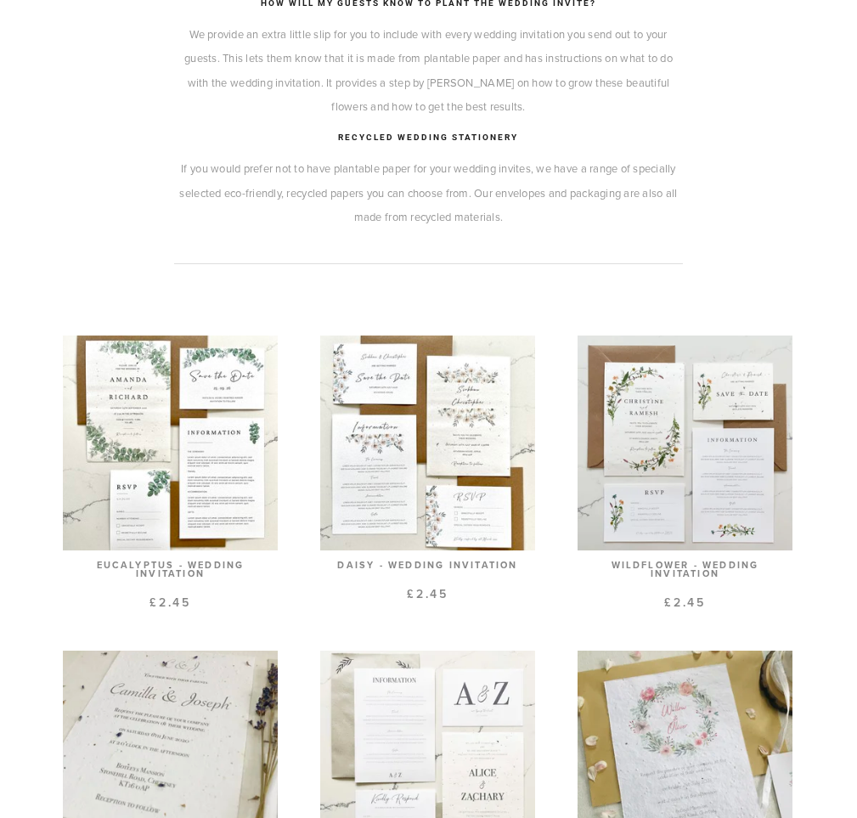
scroll to position [765, 0]
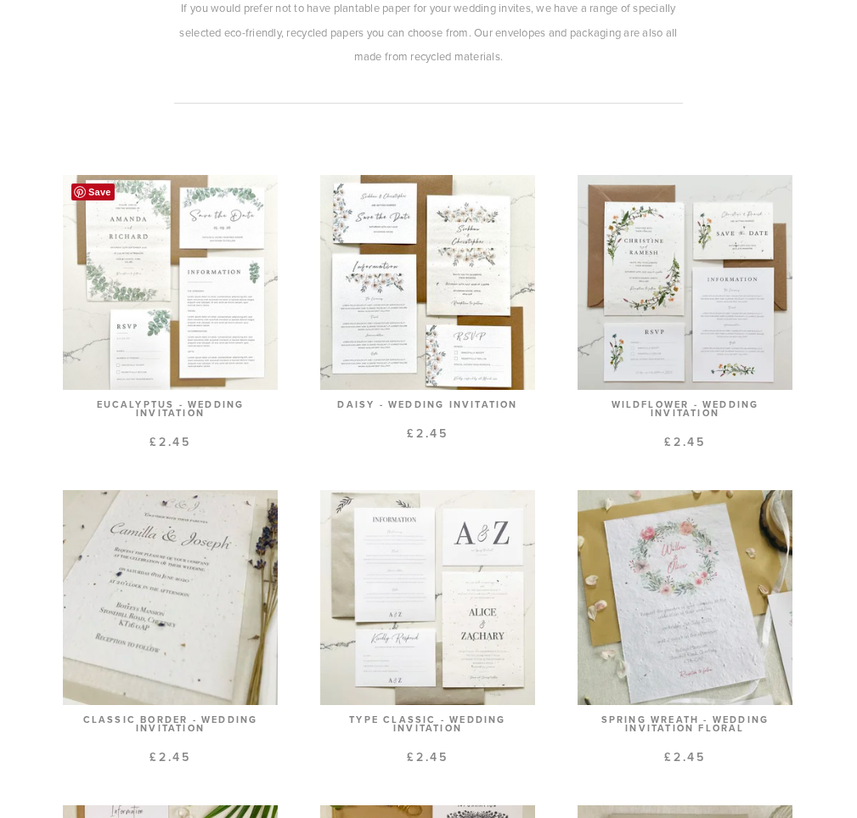
click at [181, 247] on link at bounding box center [170, 311] width 215 height 273
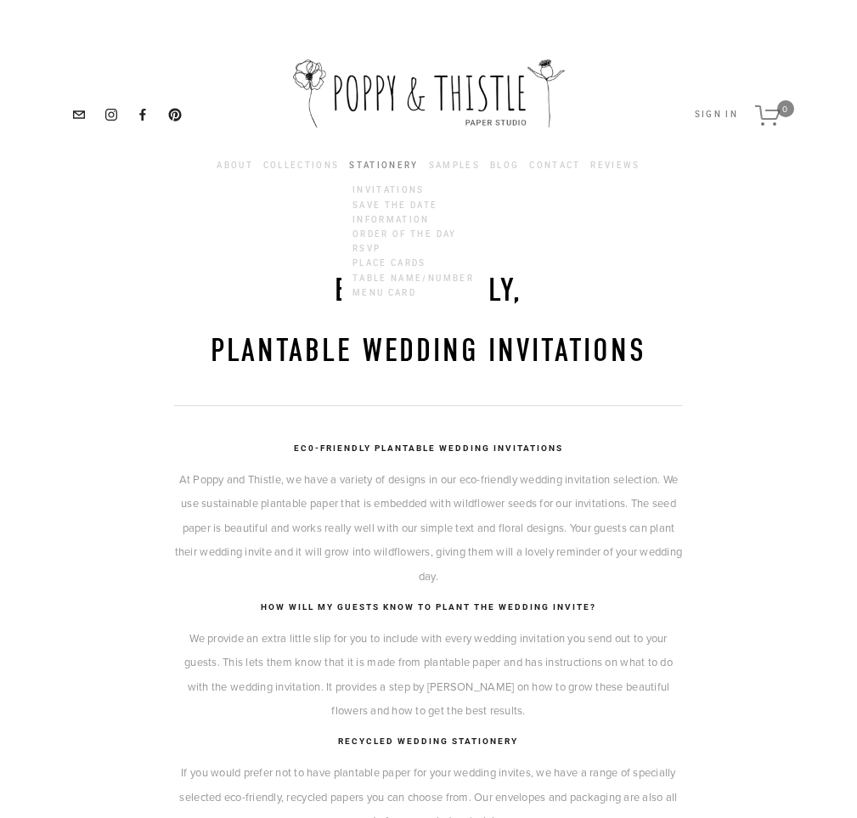
click at [402, 165] on link "Stationery" at bounding box center [383, 165] width 69 height 9
click at [399, 189] on link "Invitations" at bounding box center [412, 191] width 127 height 14
click at [379, 165] on link "Stationery" at bounding box center [383, 165] width 69 height 9
click at [399, 218] on link "Information" at bounding box center [412, 219] width 127 height 14
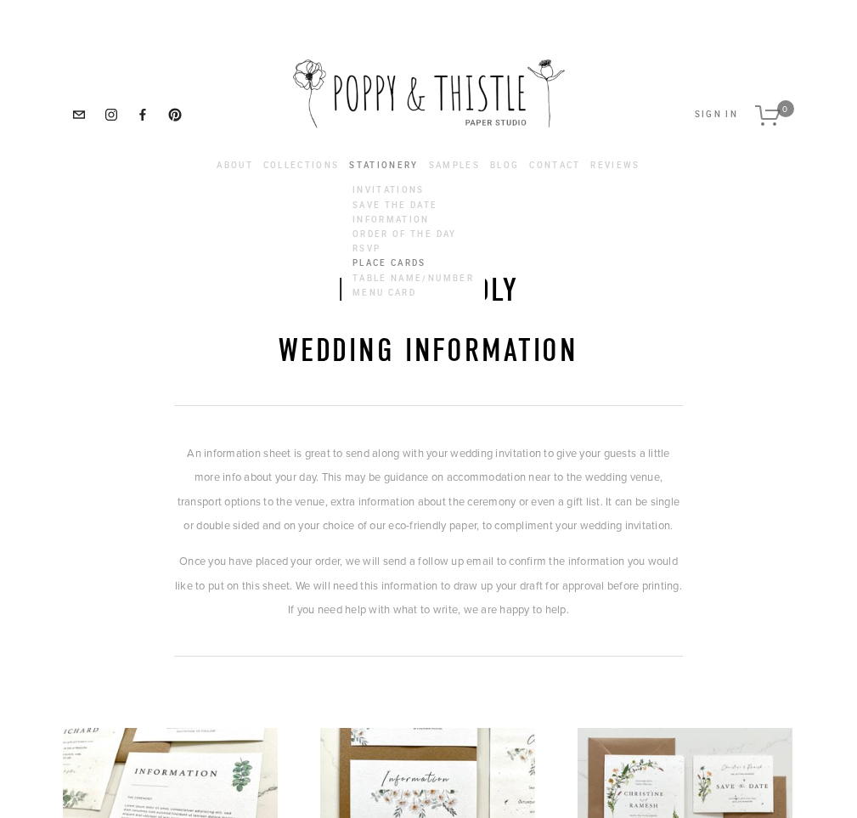
click at [383, 263] on link "Place Cards" at bounding box center [412, 264] width 127 height 14
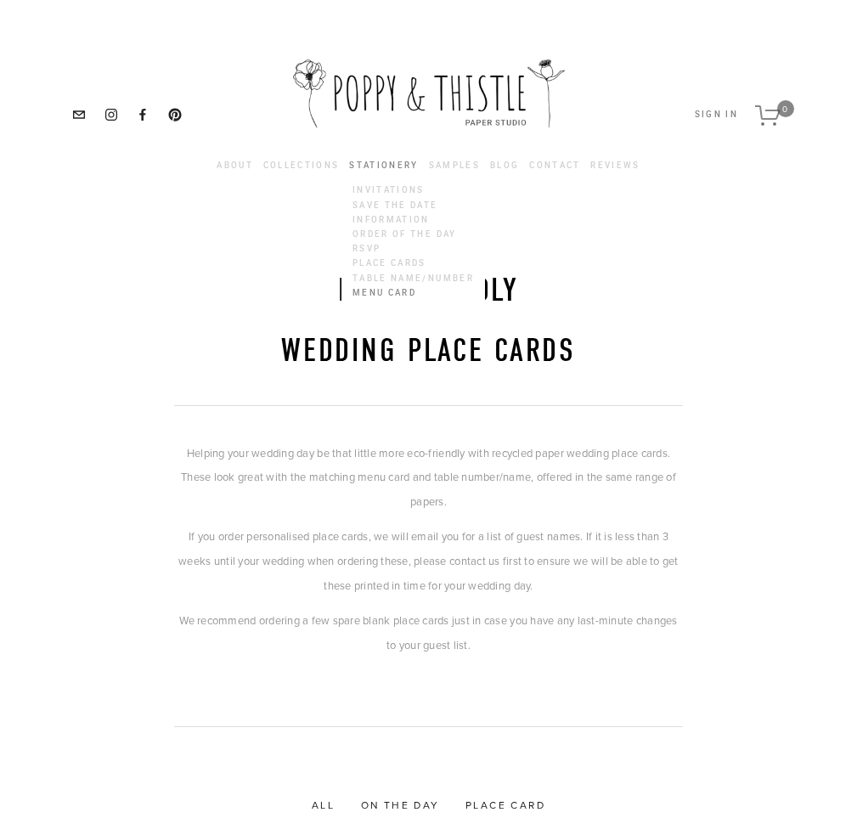
click at [398, 293] on link "Menu Card" at bounding box center [412, 292] width 127 height 14
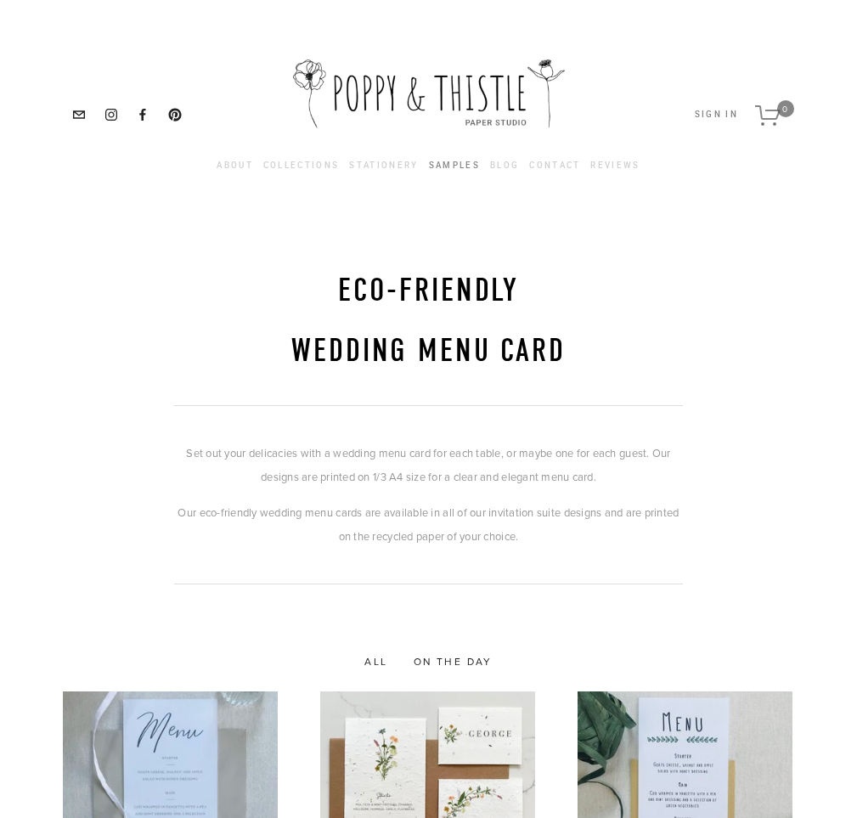
click at [455, 156] on nav "About Our Philosophy Seed Paper Collections Stationery Invitations Save the Dat…" at bounding box center [428, 166] width 441 height 34
click at [451, 165] on link "Samples" at bounding box center [454, 165] width 51 height 19
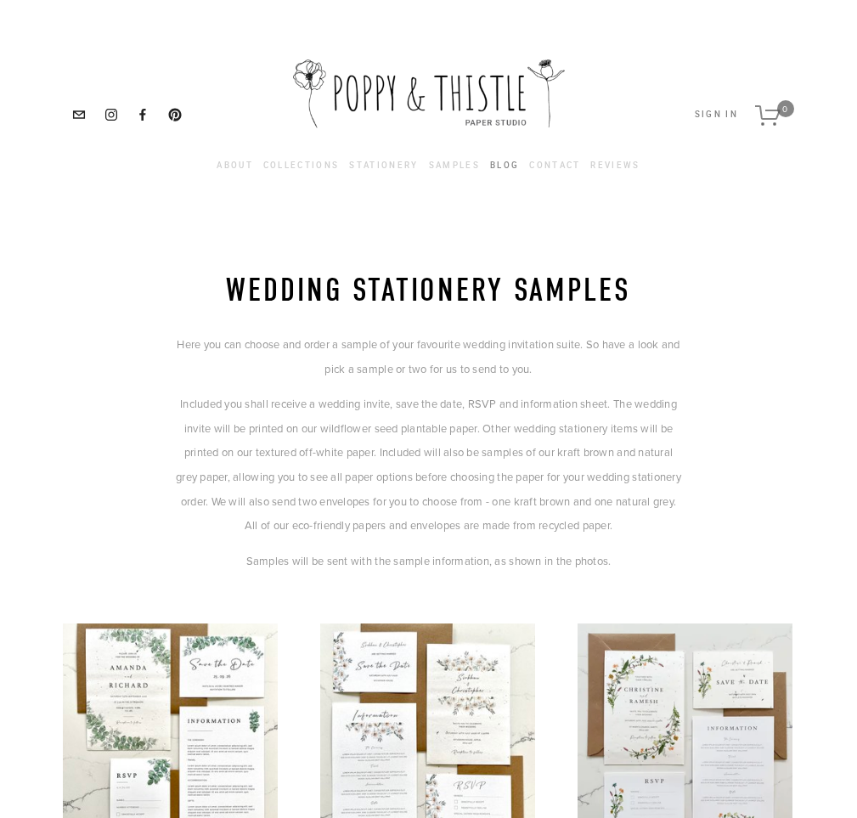
click at [508, 169] on link "Blog" at bounding box center [504, 165] width 29 height 19
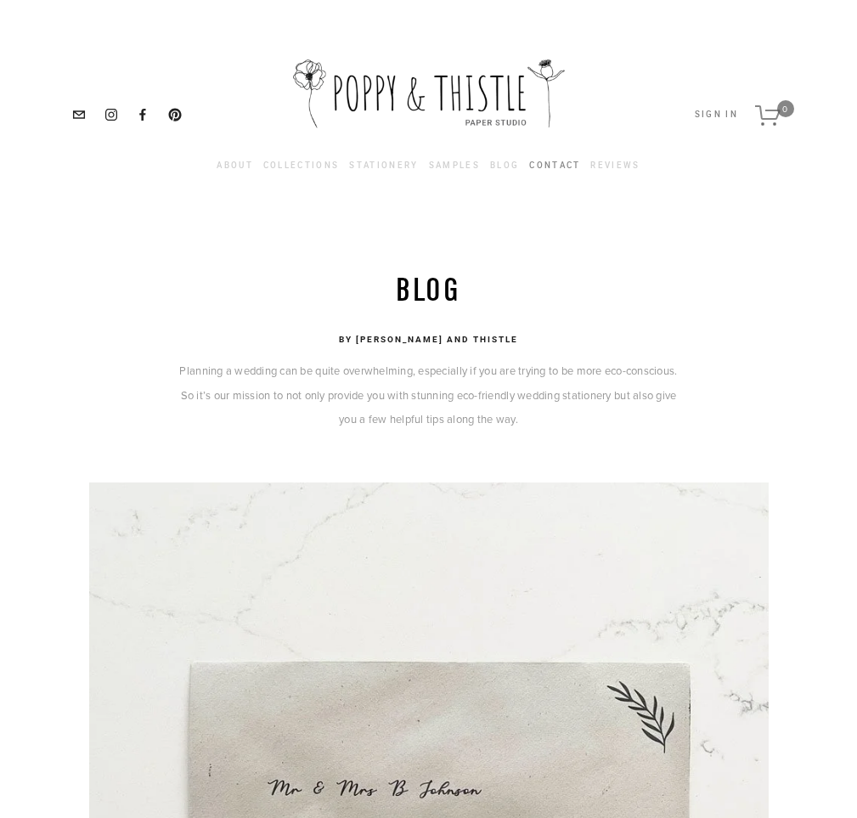
click at [543, 167] on link "Contact" at bounding box center [554, 165] width 51 height 19
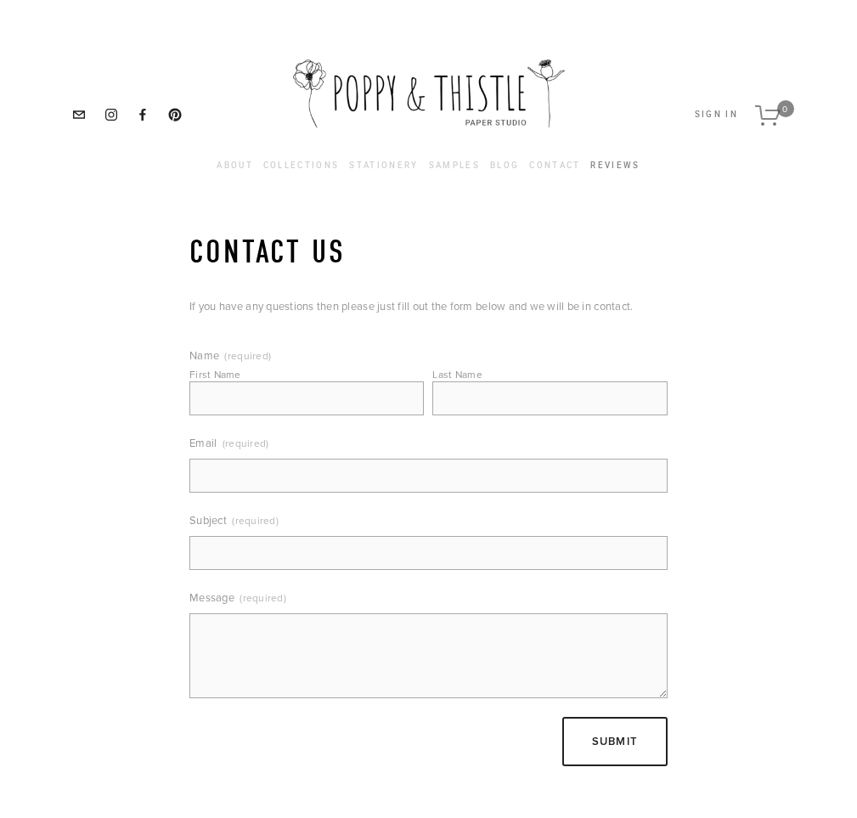
click at [605, 172] on link "Reviews" at bounding box center [614, 165] width 49 height 19
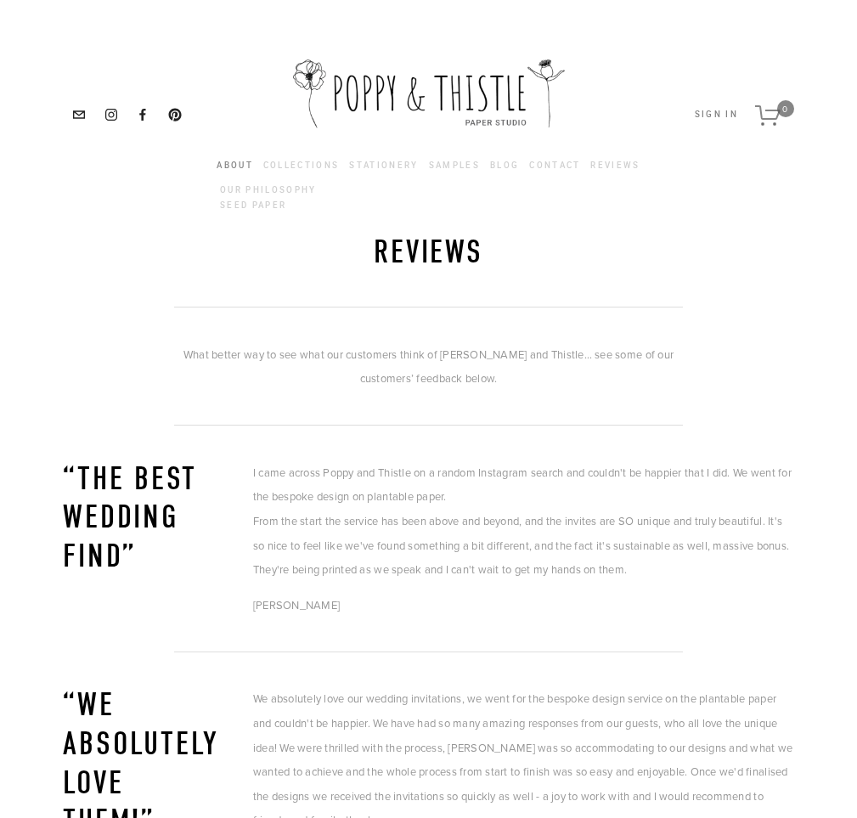
click at [241, 171] on span "About Our Philosophy Seed Paper" at bounding box center [235, 165] width 37 height 19
